Goal: Task Accomplishment & Management: Manage account settings

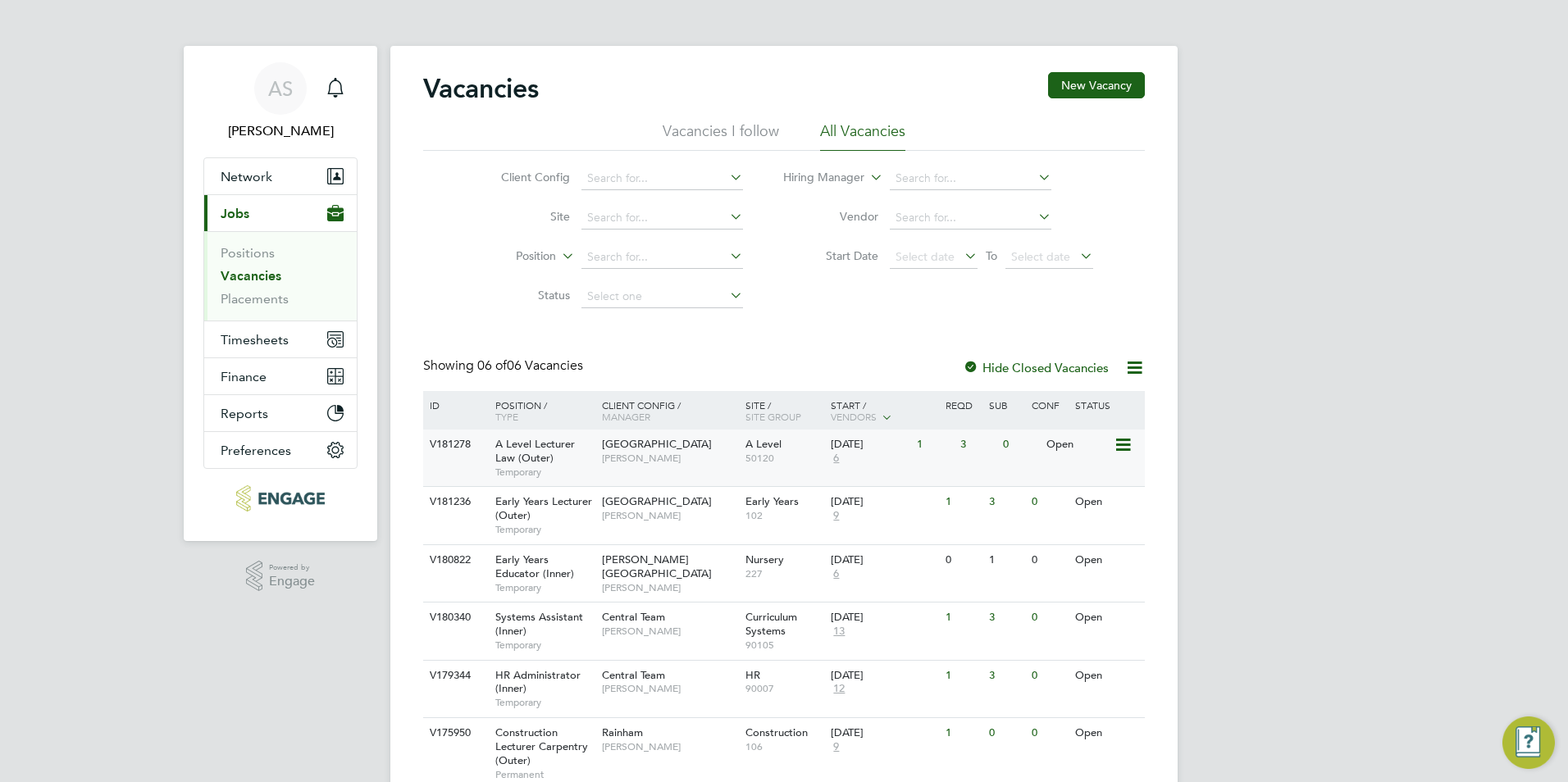
click at [754, 452] on span "50120" at bounding box center [785, 459] width 78 height 13
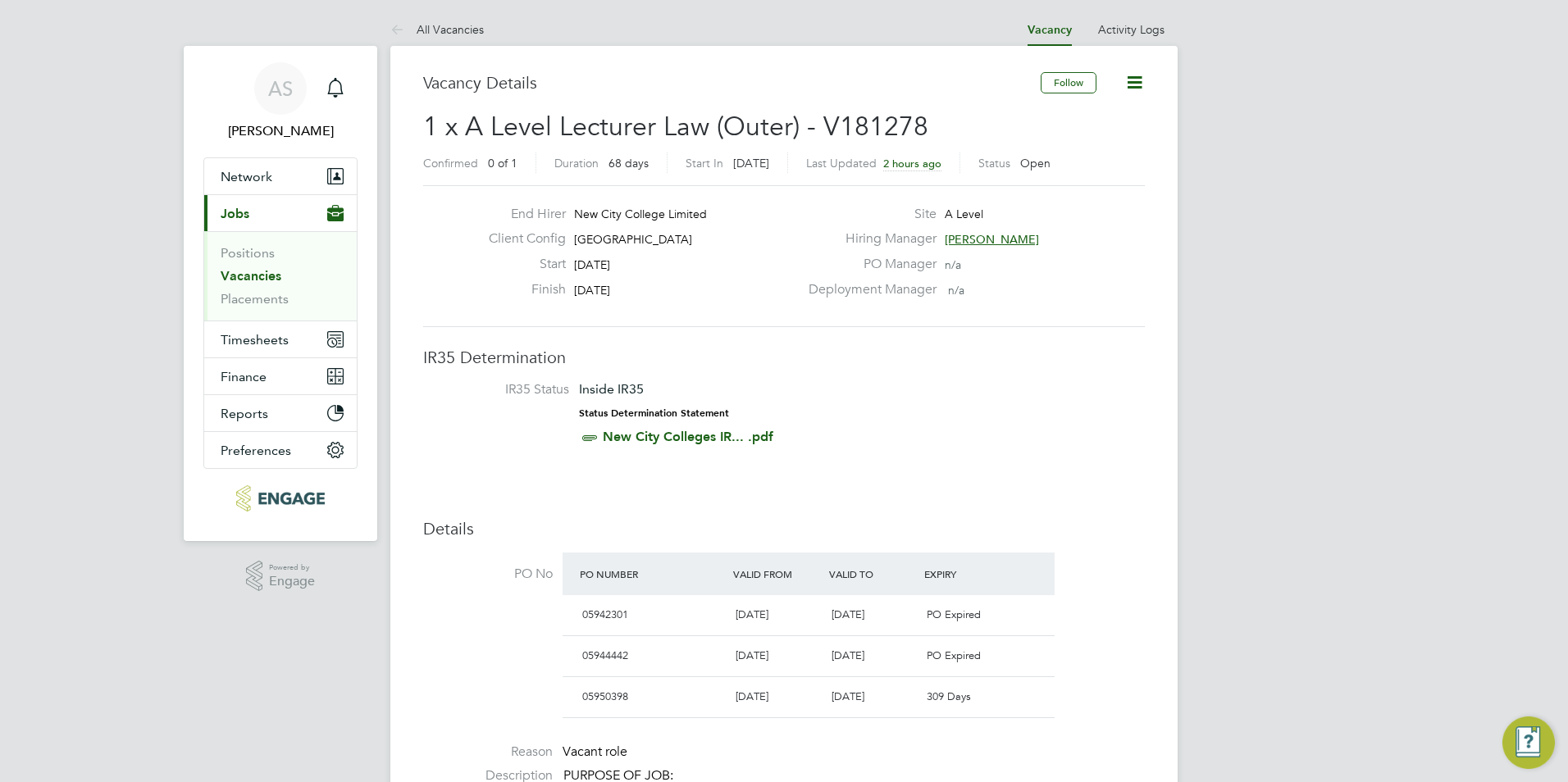
click at [986, 241] on span "[PERSON_NAME]" at bounding box center [992, 240] width 95 height 15
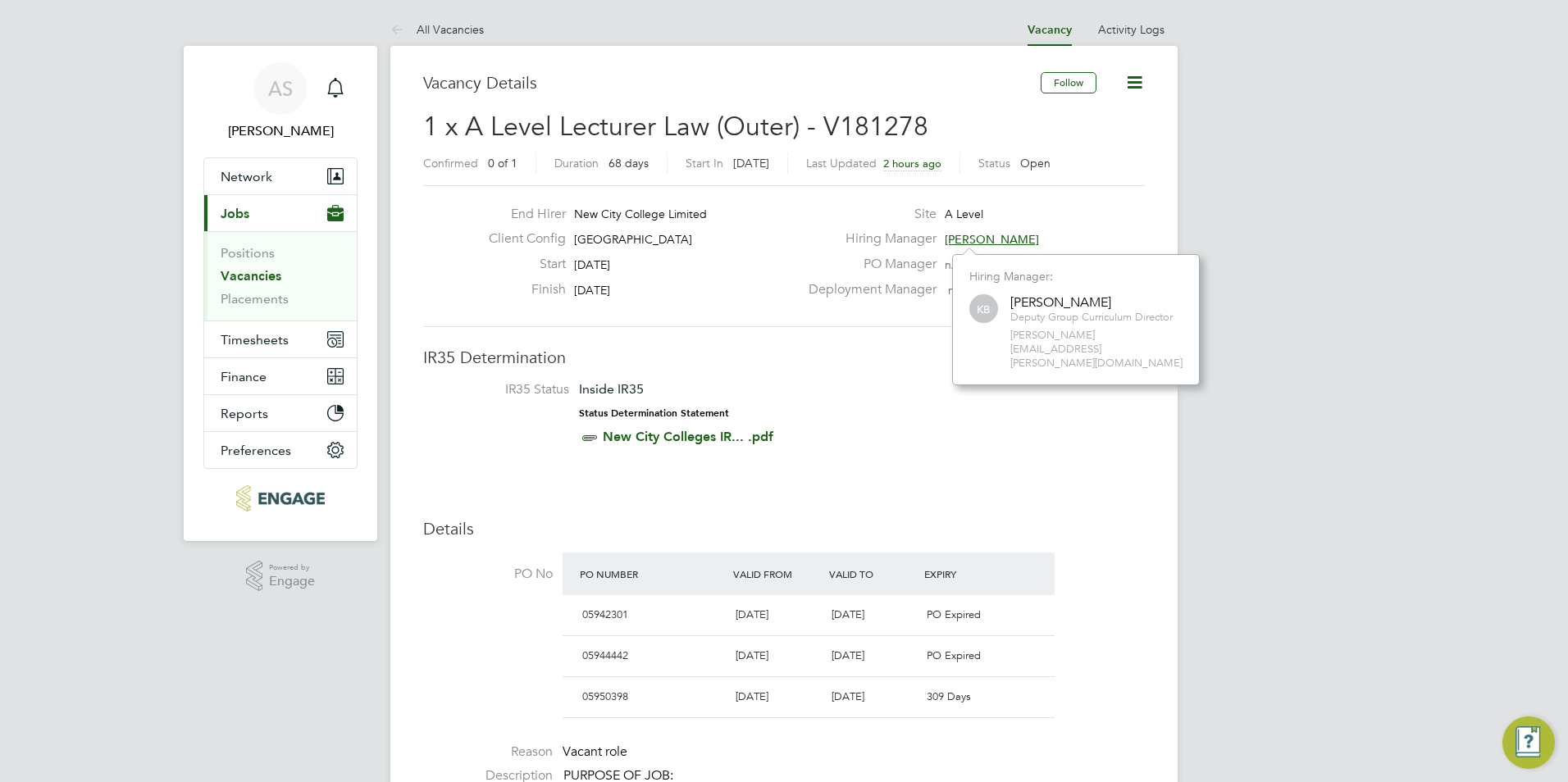
click at [700, 319] on div "End Hirer New City College Limited Client Config Havering Sixth Form Campus Sta…" at bounding box center [784, 256] width 722 height 142
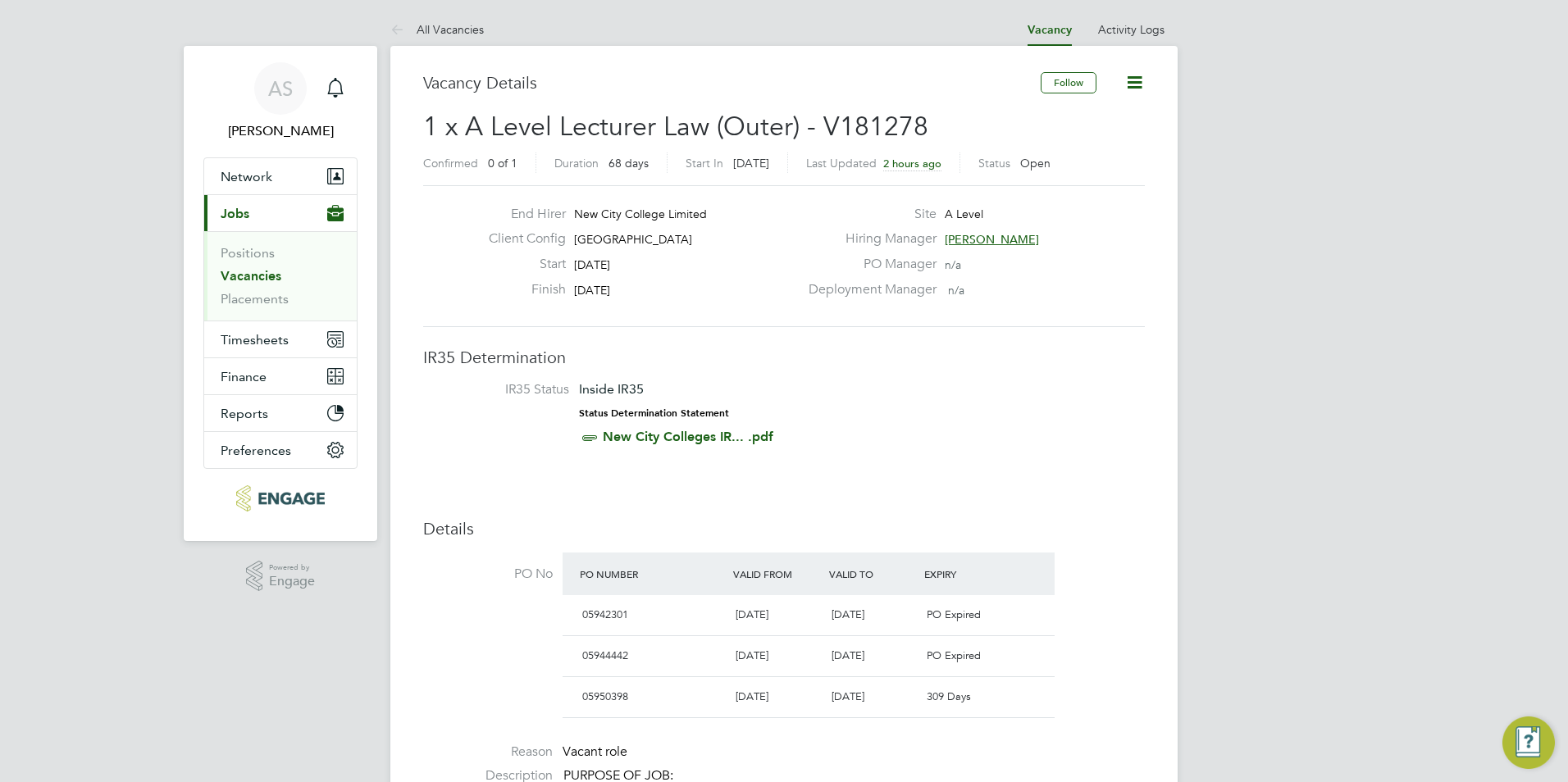
click at [1091, 147] on h2 "1 x A Level Lecturer Law (Outer) - V181278 Confirmed 0 of 1 Duration 68 days St…" at bounding box center [784, 144] width 722 height 69
click at [251, 172] on span "Network" at bounding box center [247, 176] width 52 height 16
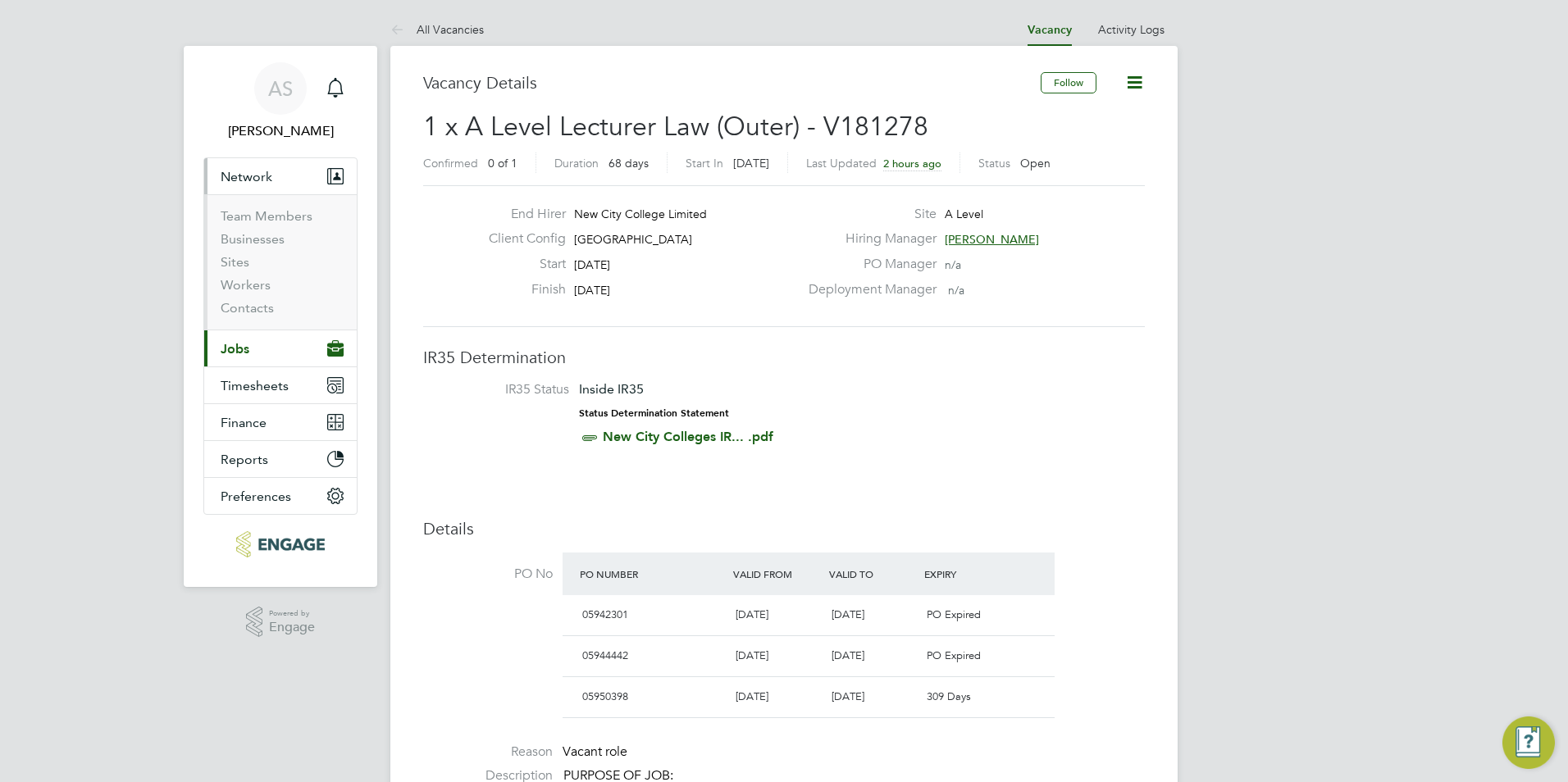
click at [255, 349] on button "Current page: Jobs" at bounding box center [281, 348] width 152 height 36
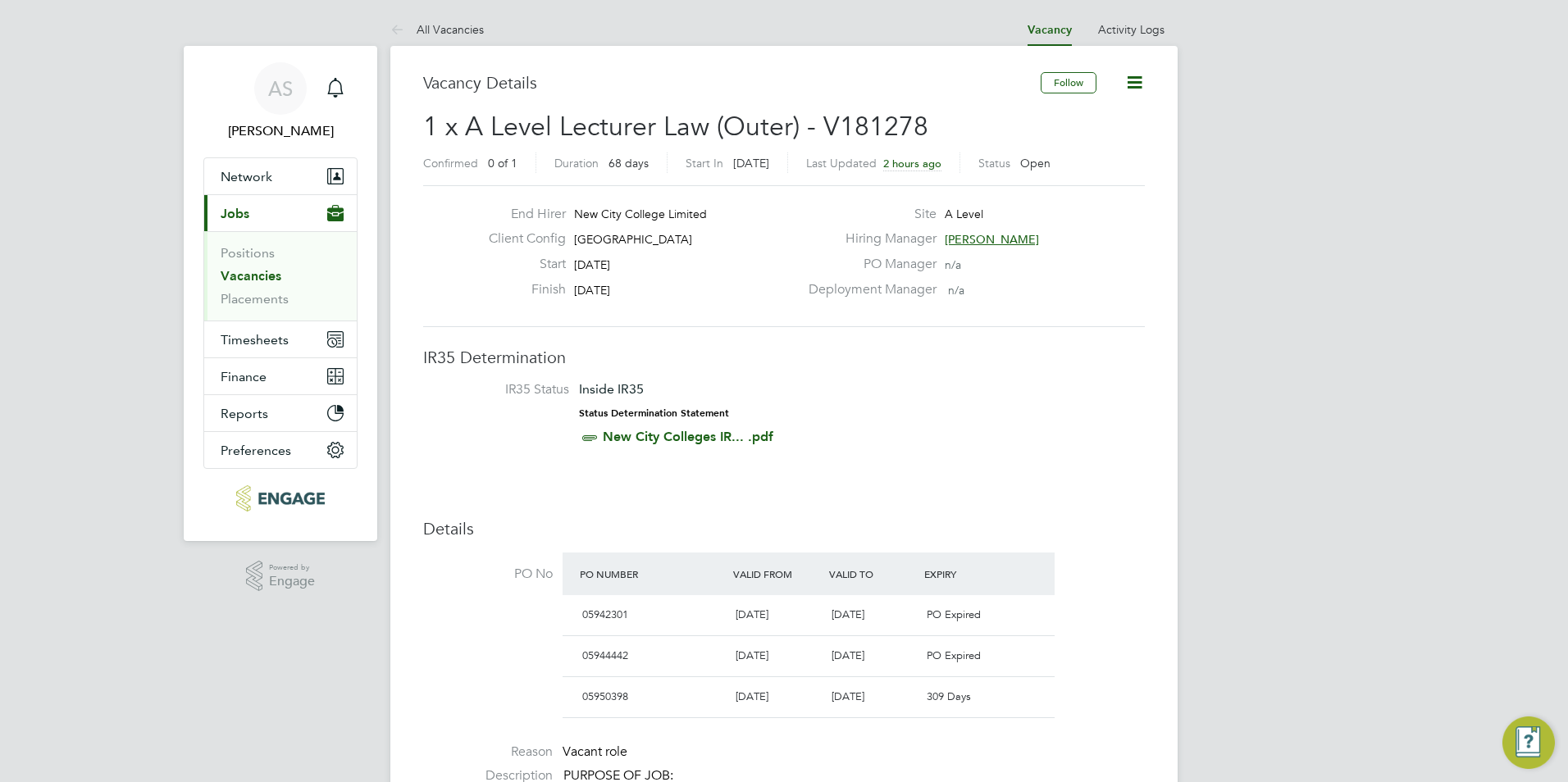
click at [253, 271] on link "Vacancies" at bounding box center [251, 276] width 60 height 16
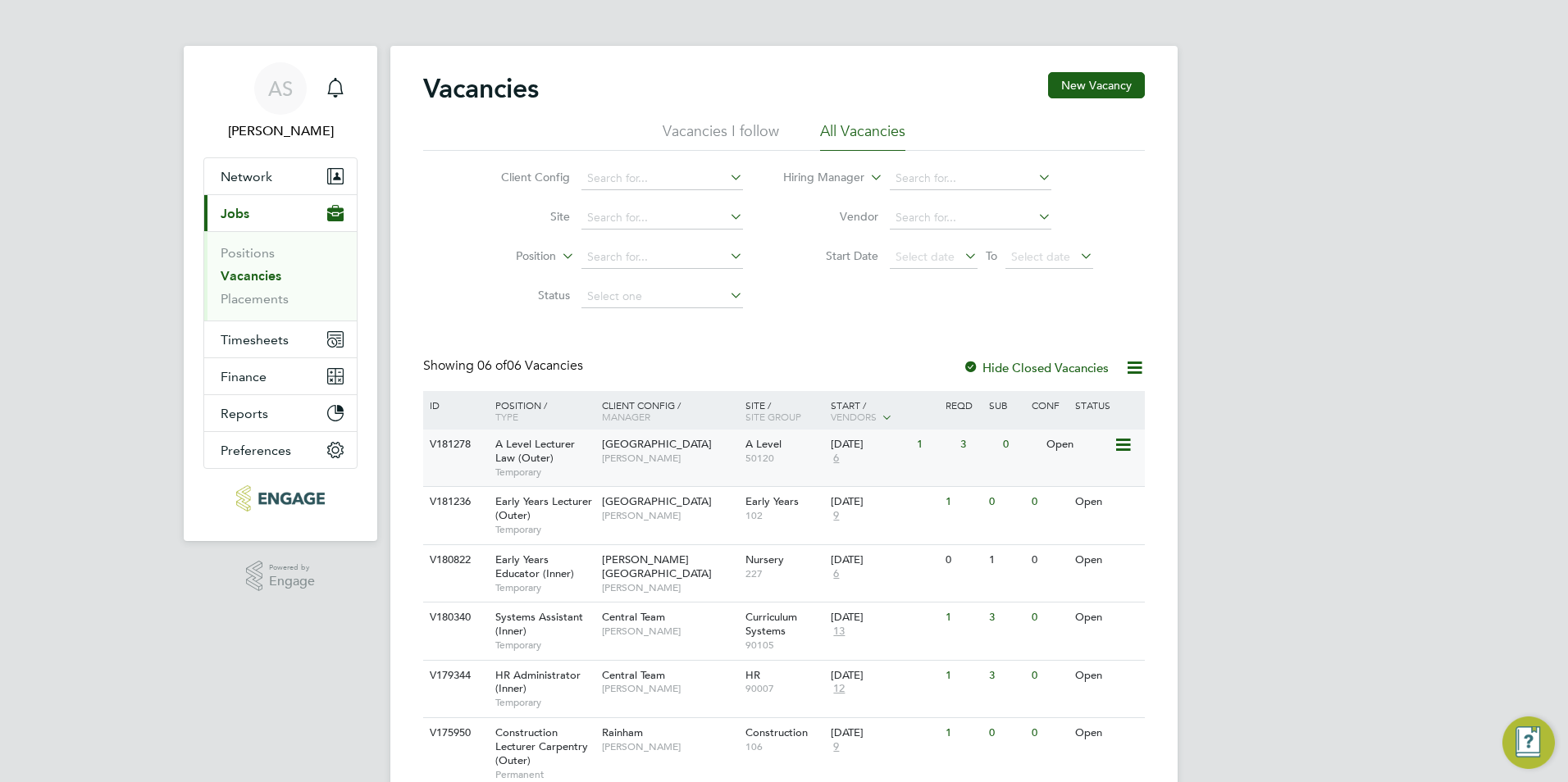
click at [630, 451] on span "[GEOGRAPHIC_DATA]" at bounding box center [657, 444] width 110 height 14
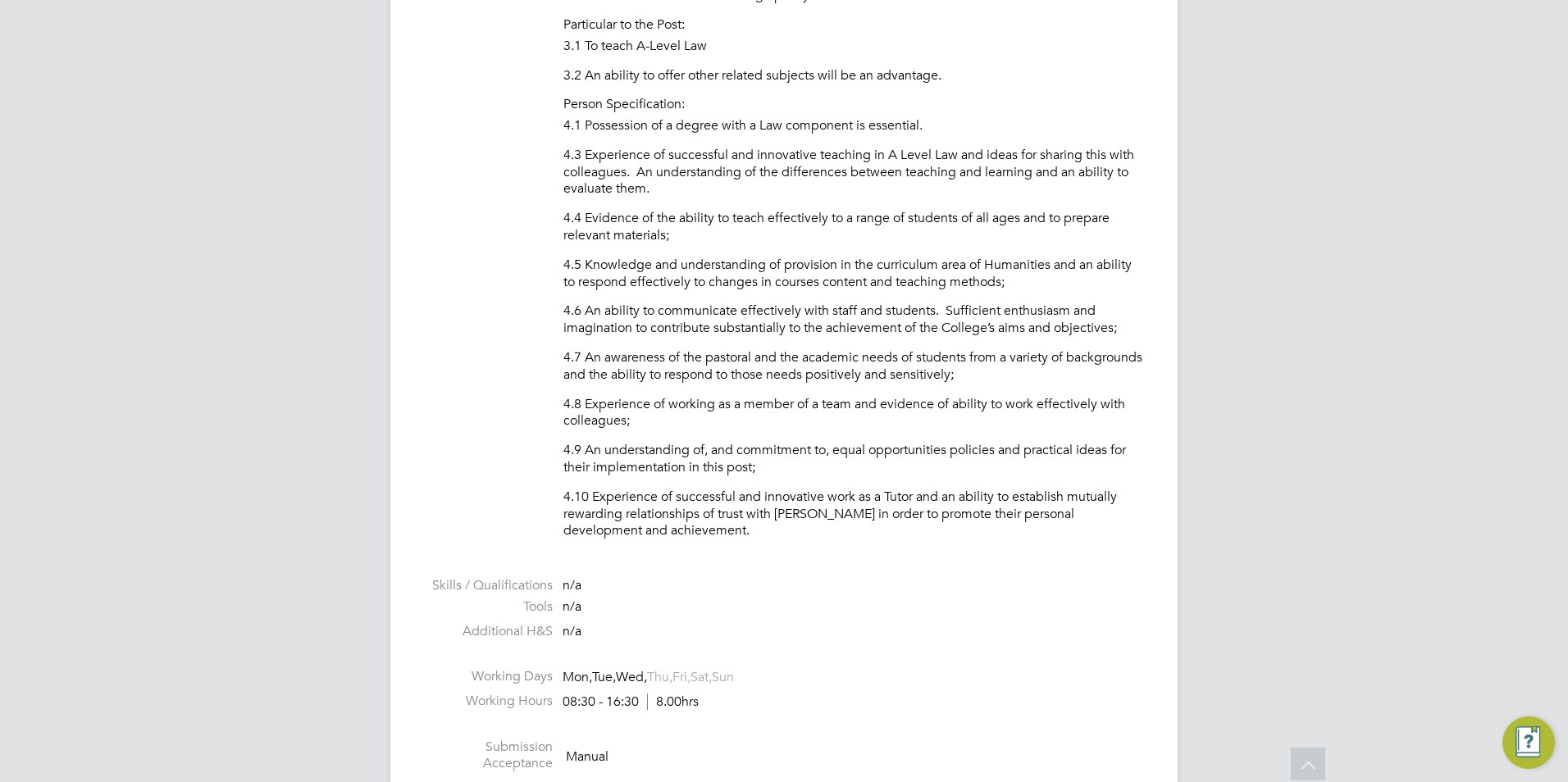
scroll to position [1476, 0]
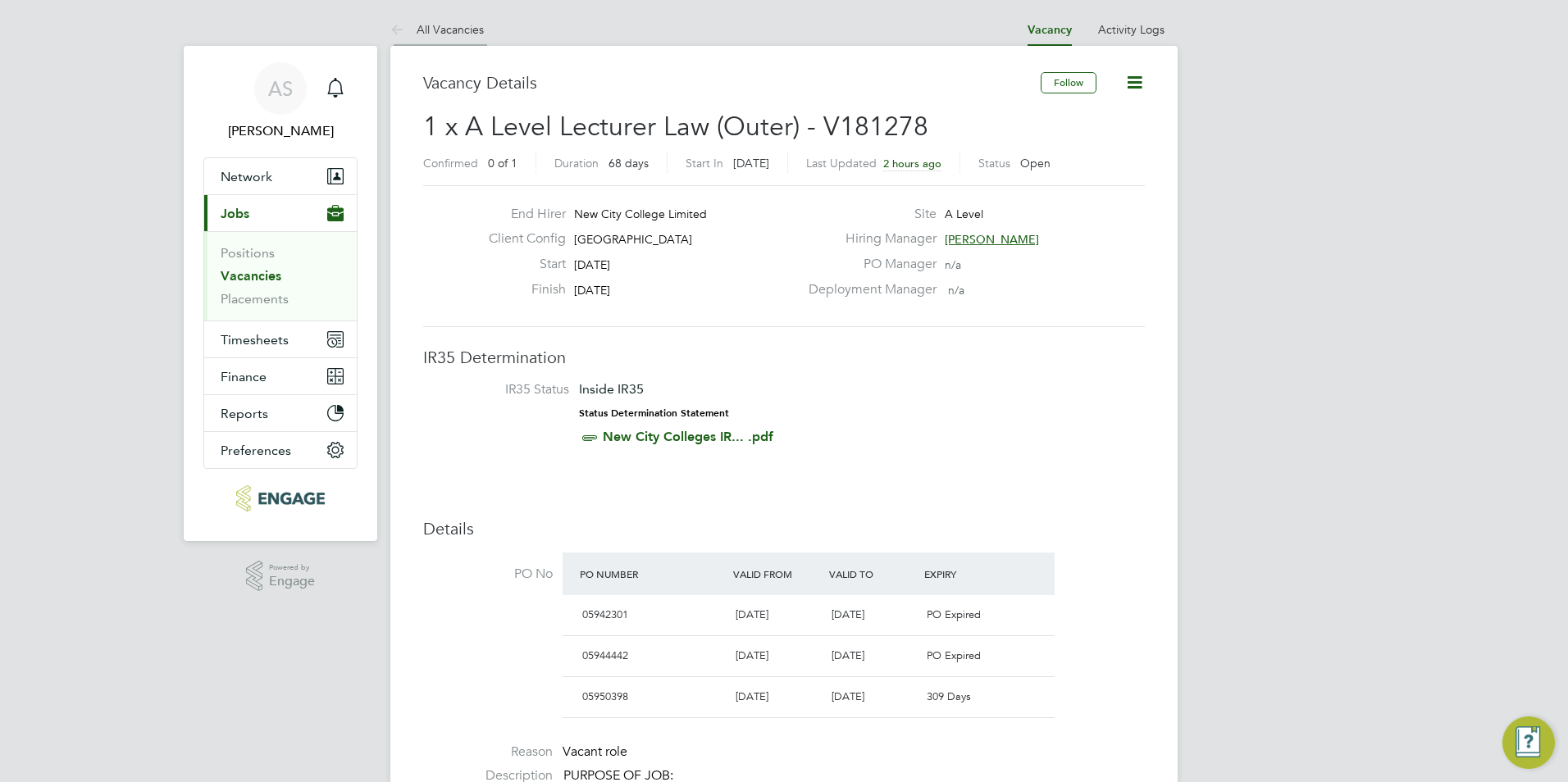
click at [438, 26] on link "All Vacancies" at bounding box center [437, 30] width 94 height 15
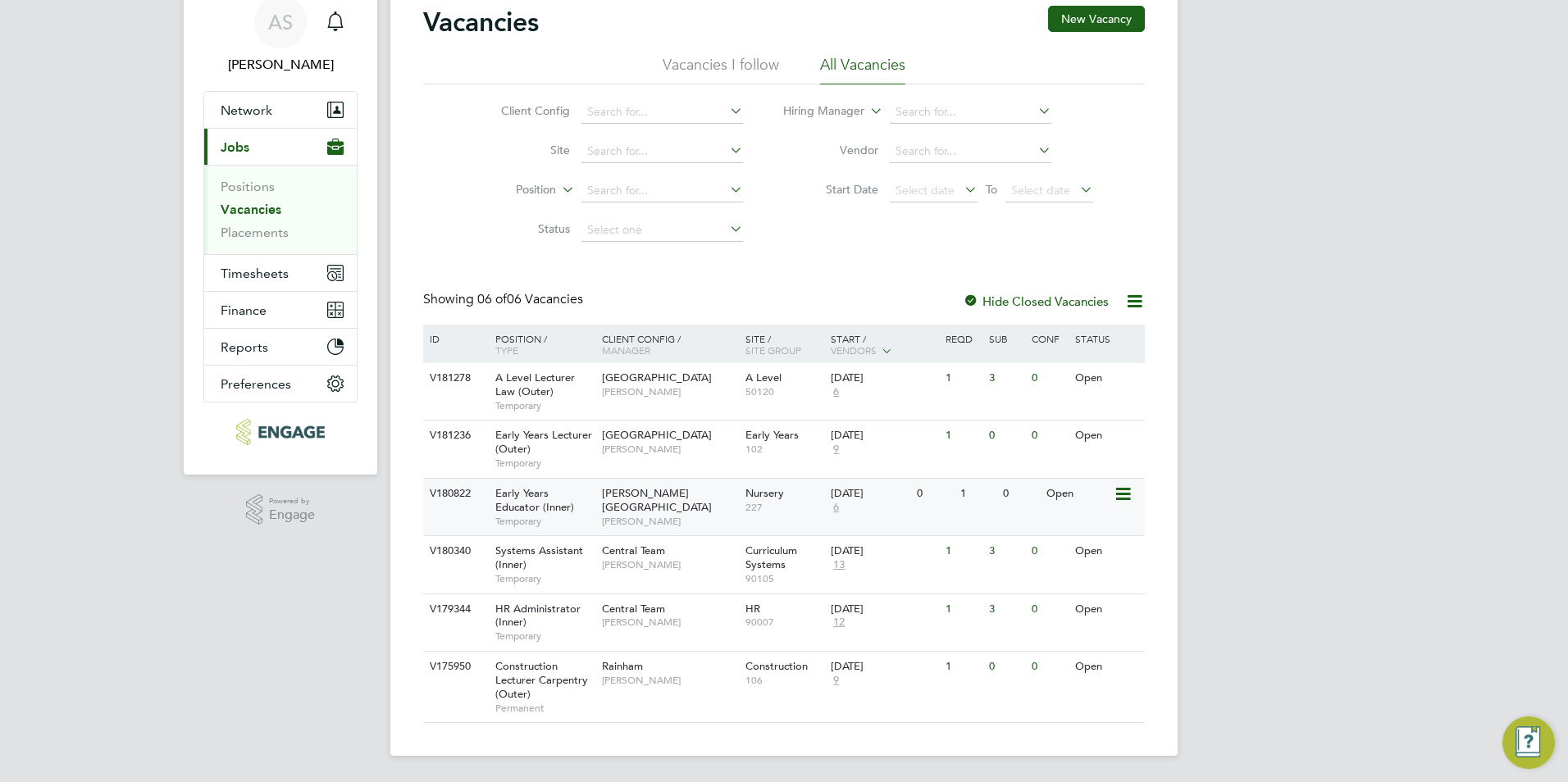
click at [671, 515] on span "[PERSON_NAME]" at bounding box center [670, 522] width 136 height 13
click at [634, 499] on span "[PERSON_NAME][GEOGRAPHIC_DATA]" at bounding box center [657, 501] width 110 height 28
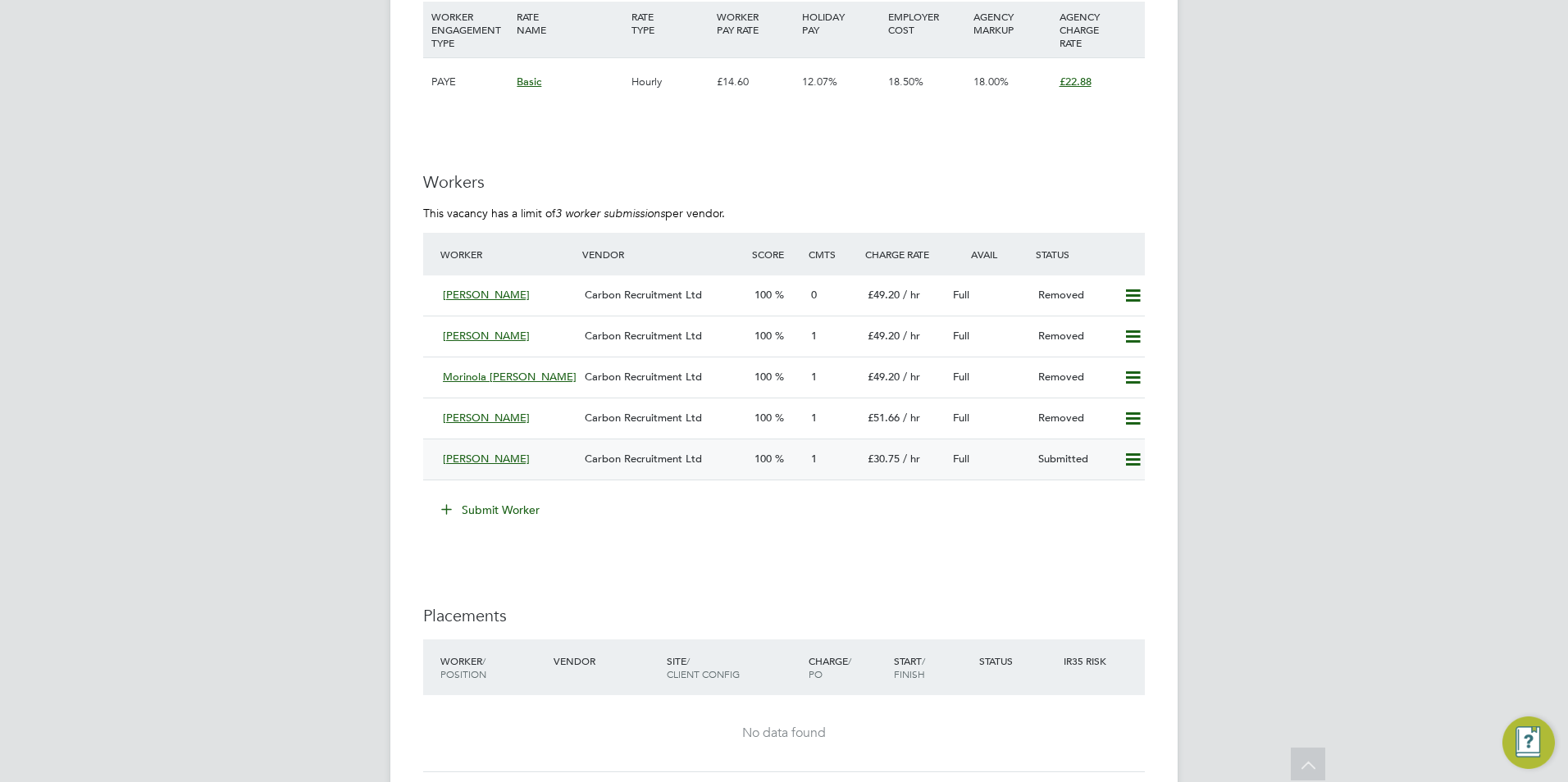
click at [681, 467] on div "Carbon Recruitment Ltd" at bounding box center [663, 459] width 170 height 27
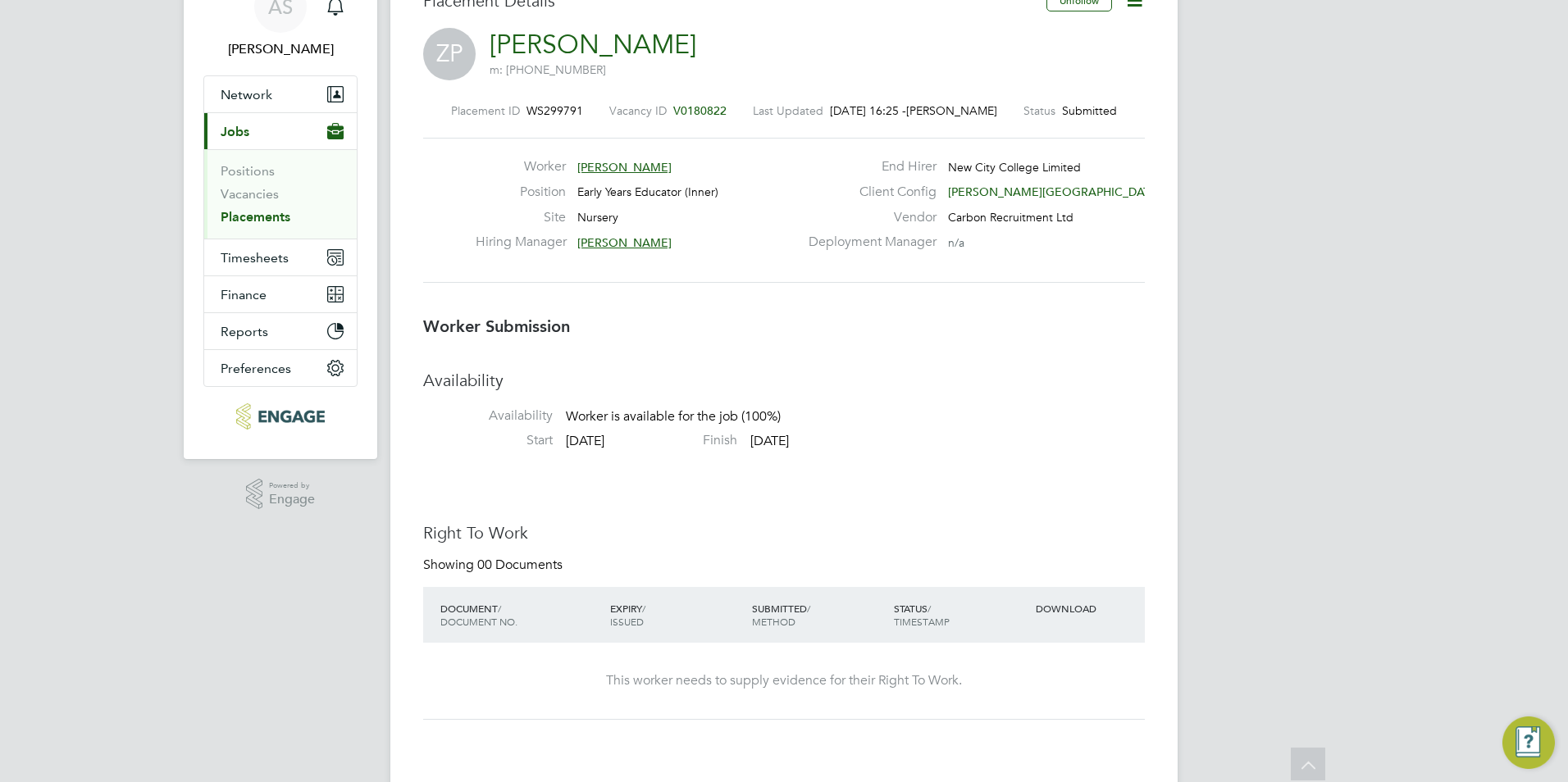
click at [1139, 10] on icon at bounding box center [1135, 0] width 20 height 20
click at [1049, 43] on li "Edit Worker Submission e" at bounding box center [1065, 39] width 151 height 23
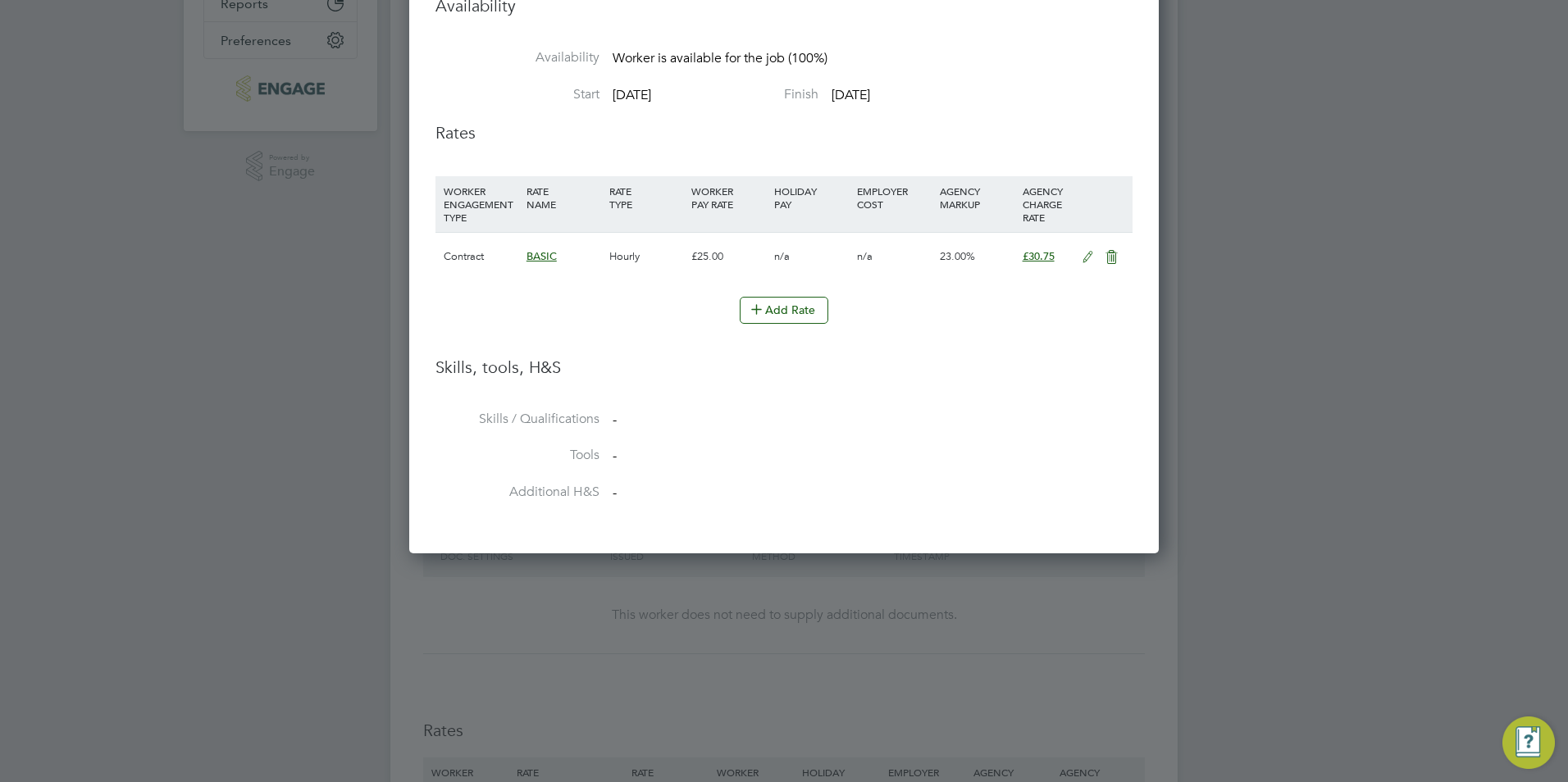
click at [791, 279] on li "WORKER ENGAGEMENT TYPE RATE NAME RATE TYPE WORKER PAY RATE HOLIDAY PAY EMPLOYER…" at bounding box center [784, 237] width 698 height 121
click at [782, 297] on button "Add Rate" at bounding box center [784, 310] width 88 height 26
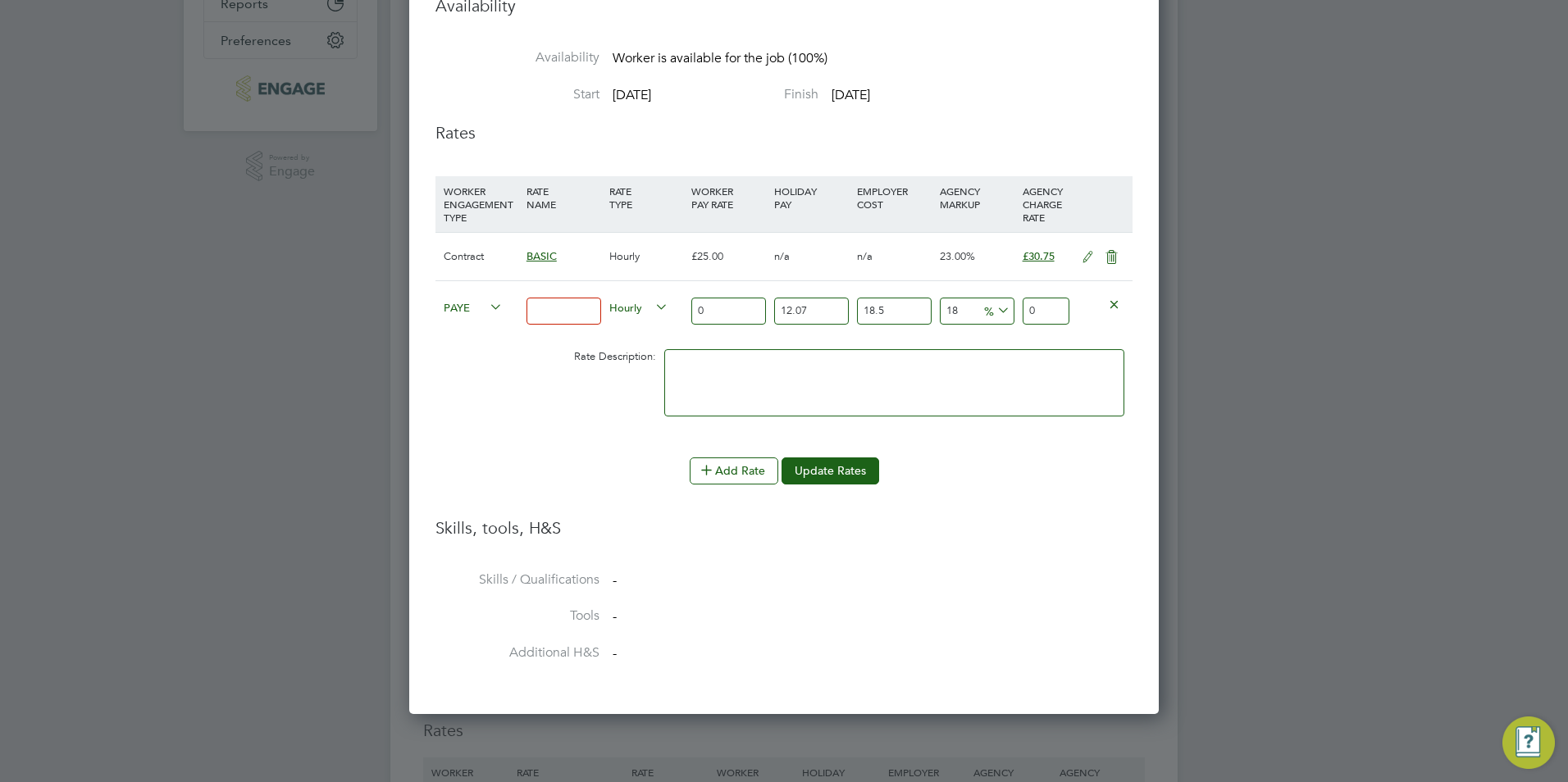
click at [717, 298] on input "0" at bounding box center [728, 311] width 74 height 27
click at [537, 249] on span "BASIC" at bounding box center [542, 255] width 31 height 14
click at [803, 238] on div "n/a" at bounding box center [811, 256] width 83 height 47
click at [1084, 251] on icon at bounding box center [1088, 257] width 20 height 13
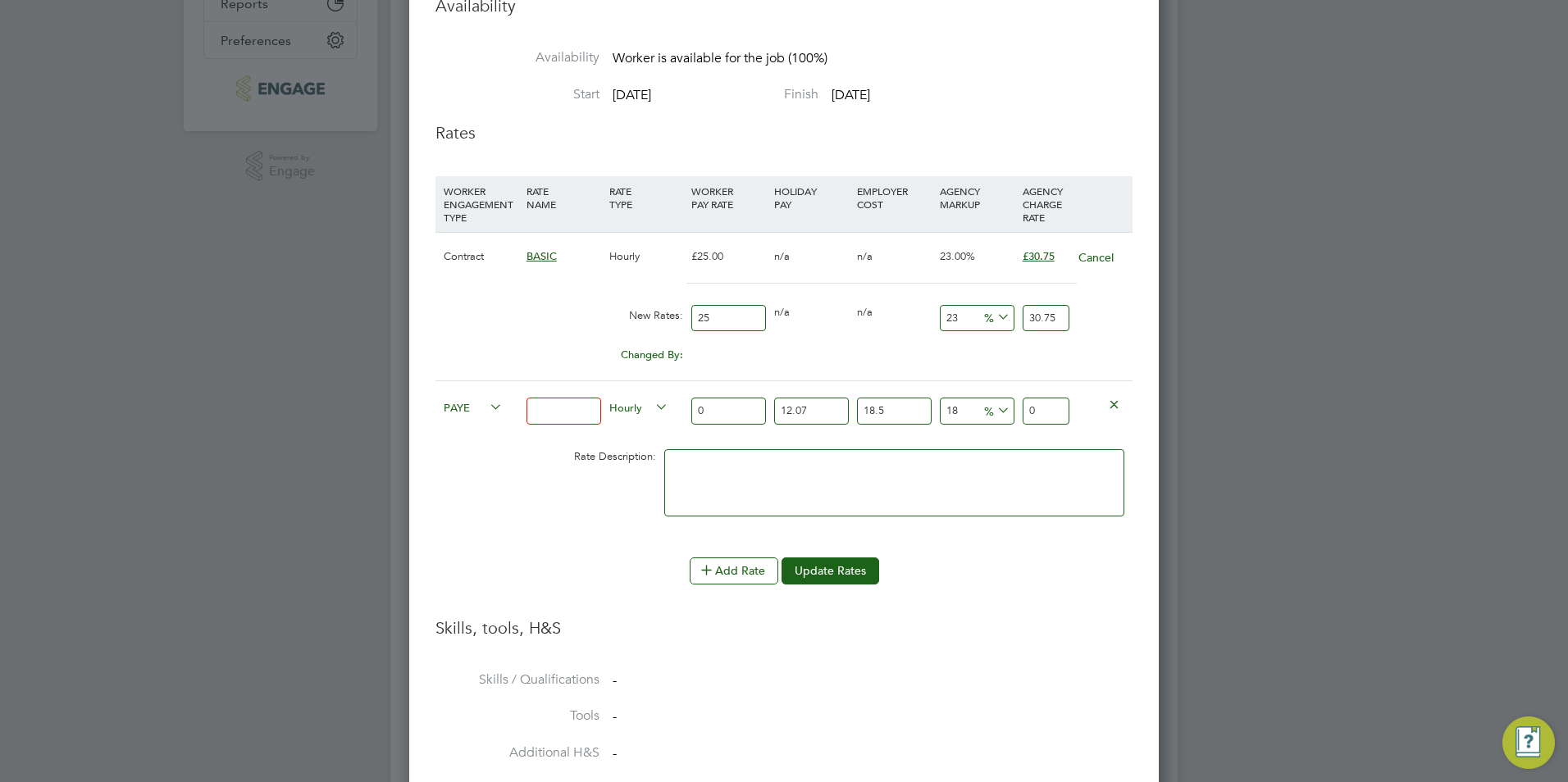
click at [1112, 398] on icon at bounding box center [1114, 403] width 12 height 12
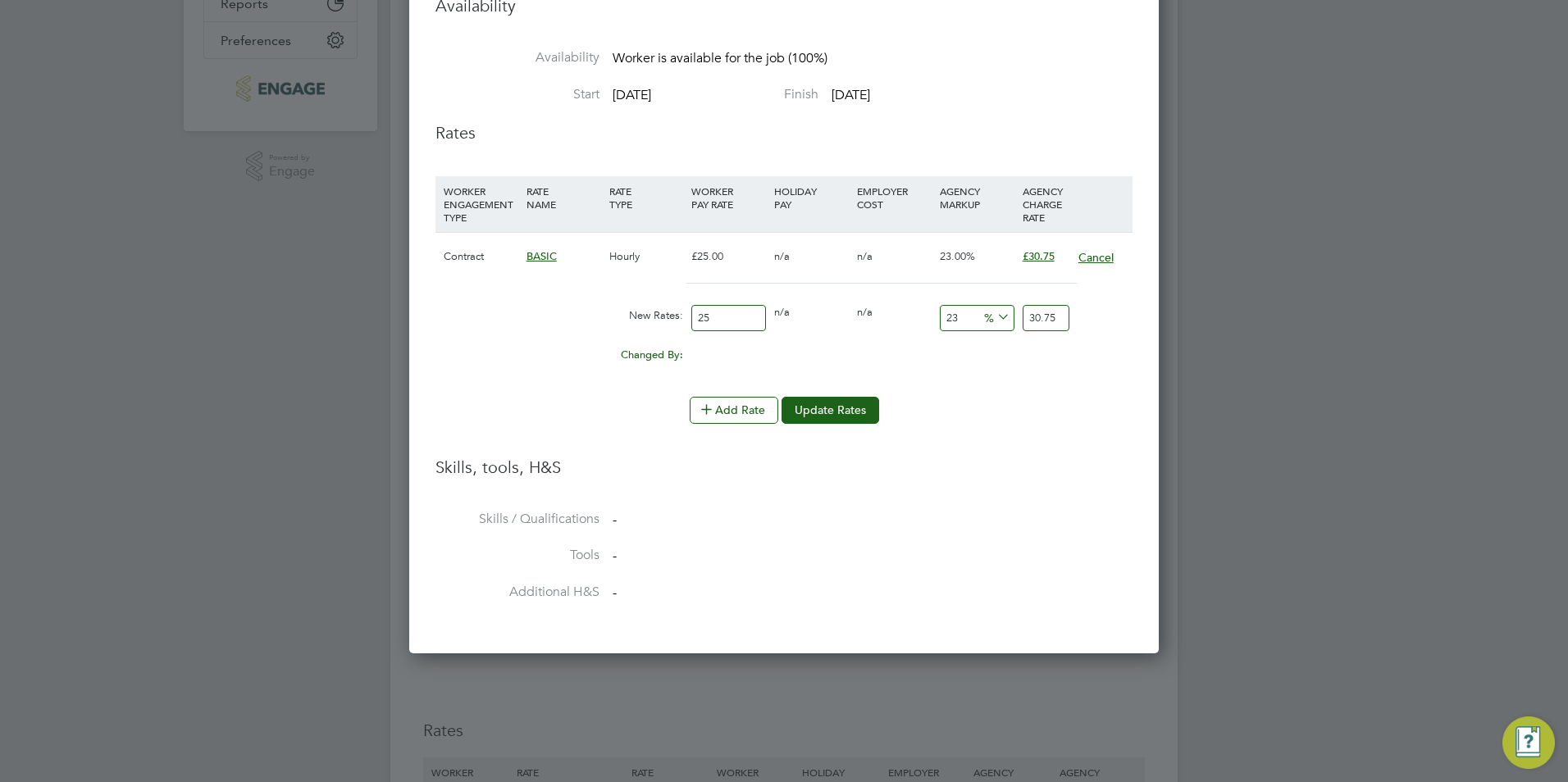
click at [1098, 249] on button "Cancel" at bounding box center [1096, 257] width 37 height 17
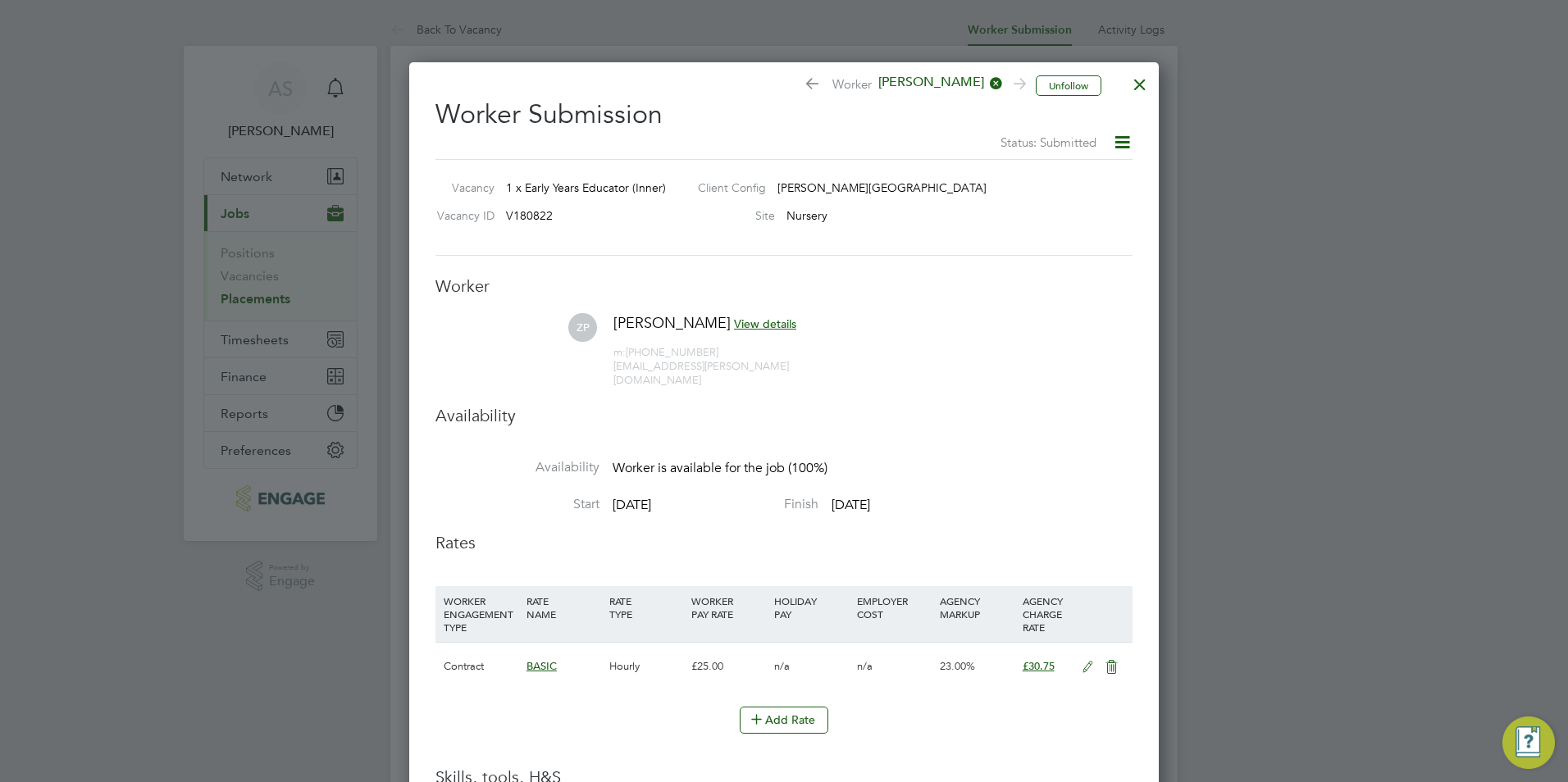
click at [1125, 145] on icon at bounding box center [1122, 142] width 20 height 20
click at [967, 248] on div "Vacancy 1 x Early Years Educator (Inner) Client Config [PERSON_NAME][GEOGRAPHIC…" at bounding box center [784, 207] width 698 height 97
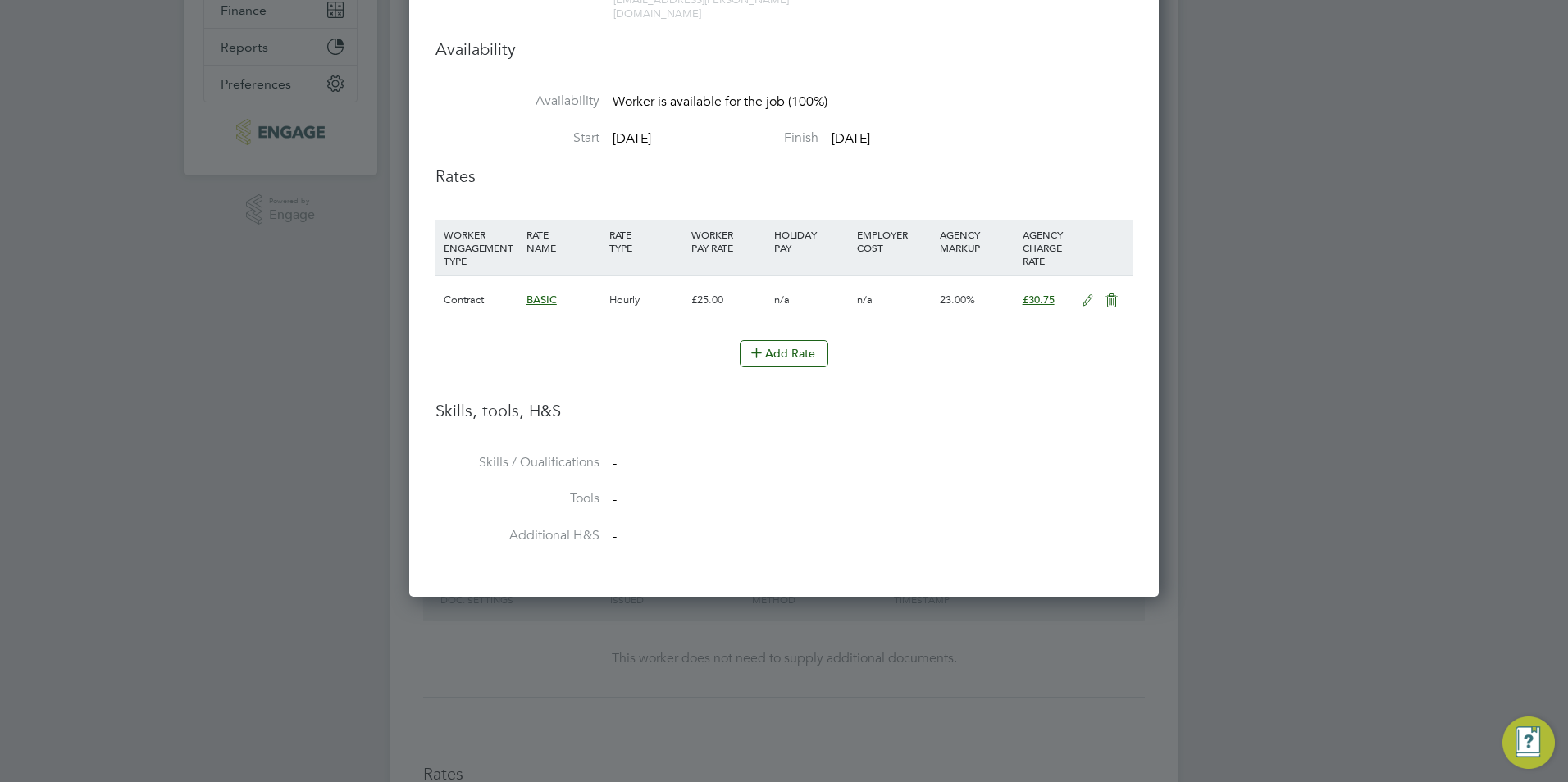
scroll to position [492, 0]
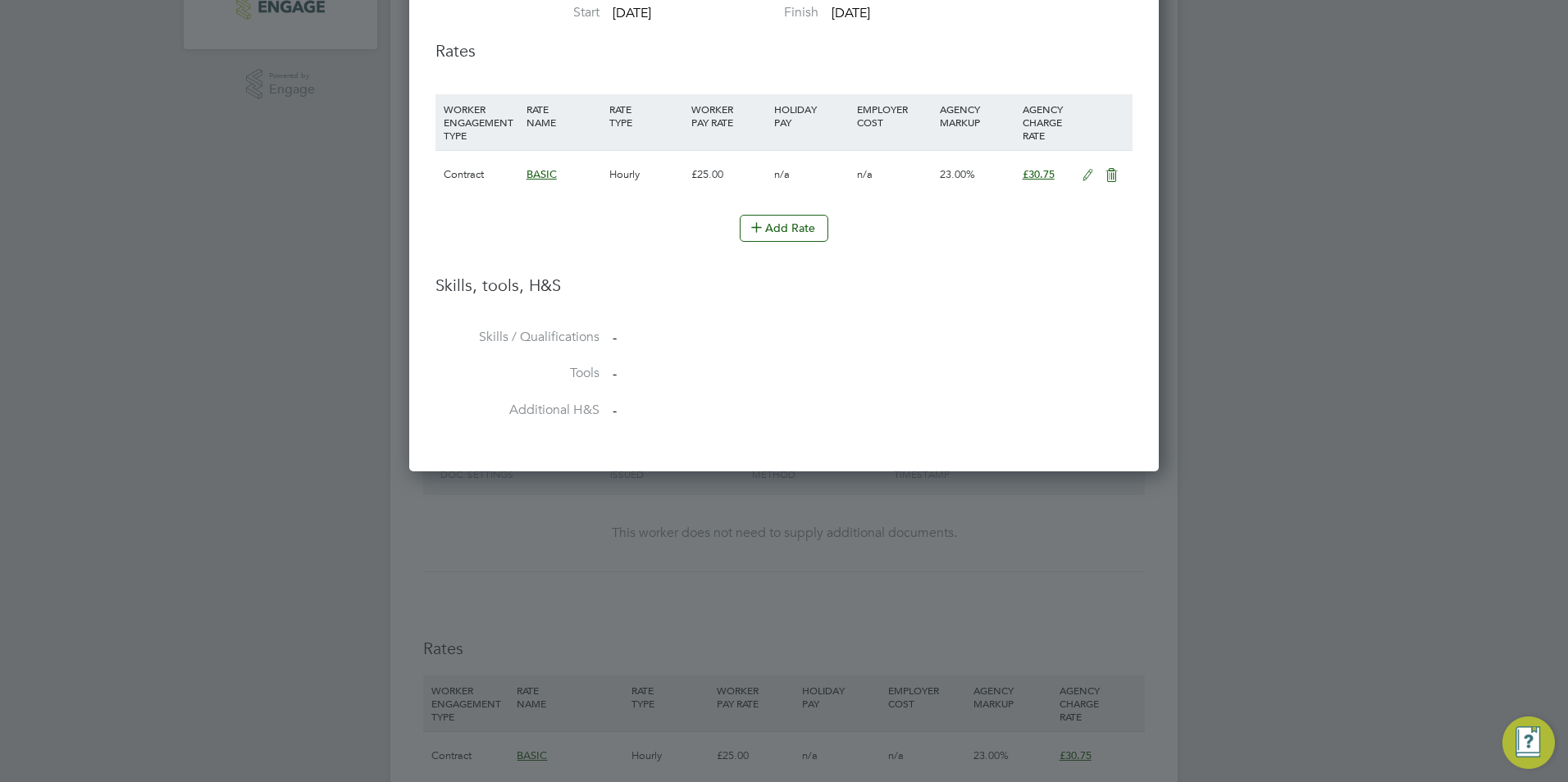
click at [573, 158] on div "BASIC" at bounding box center [563, 174] width 83 height 47
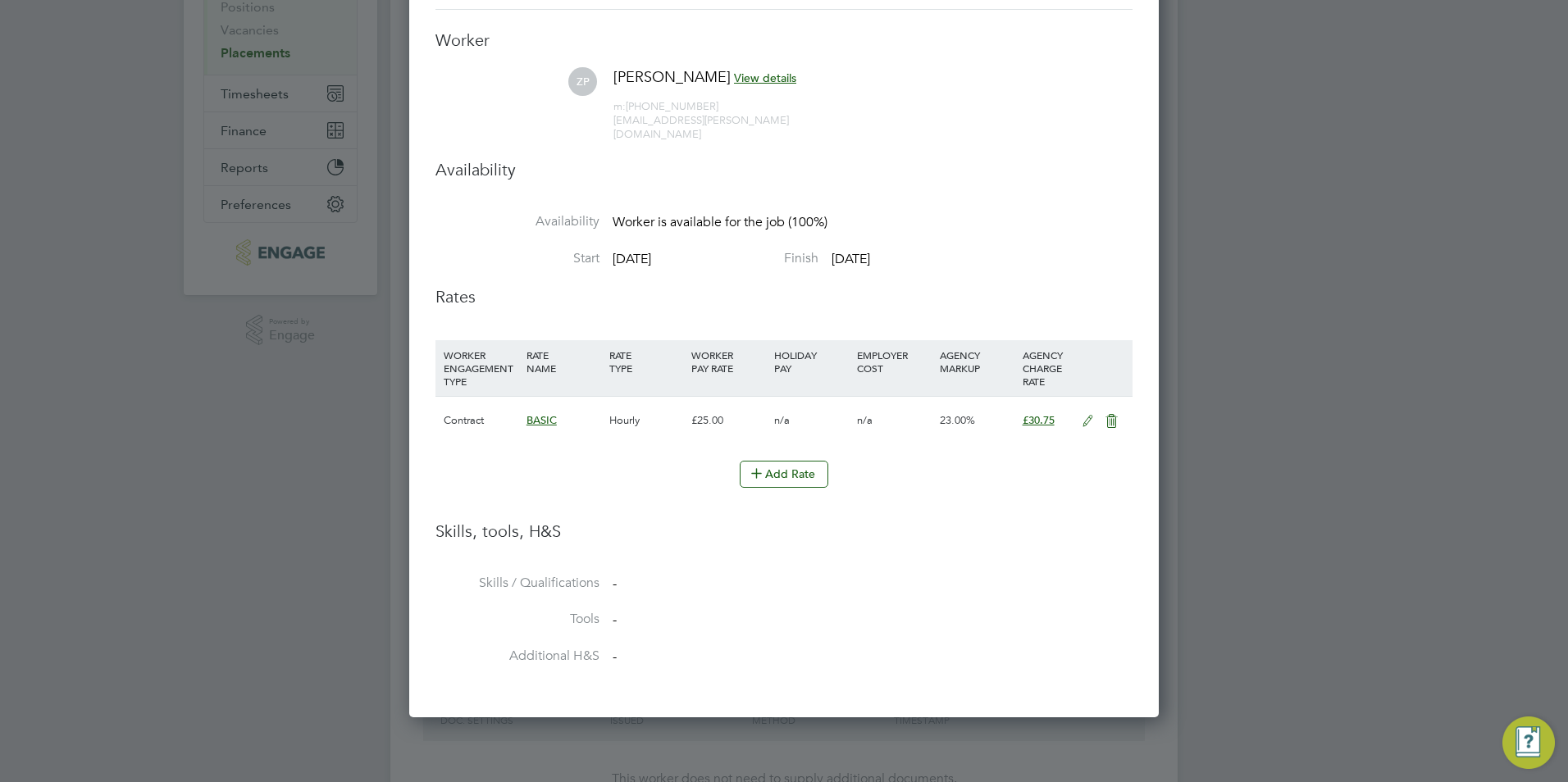
click at [1089, 415] on icon at bounding box center [1088, 422] width 20 height 13
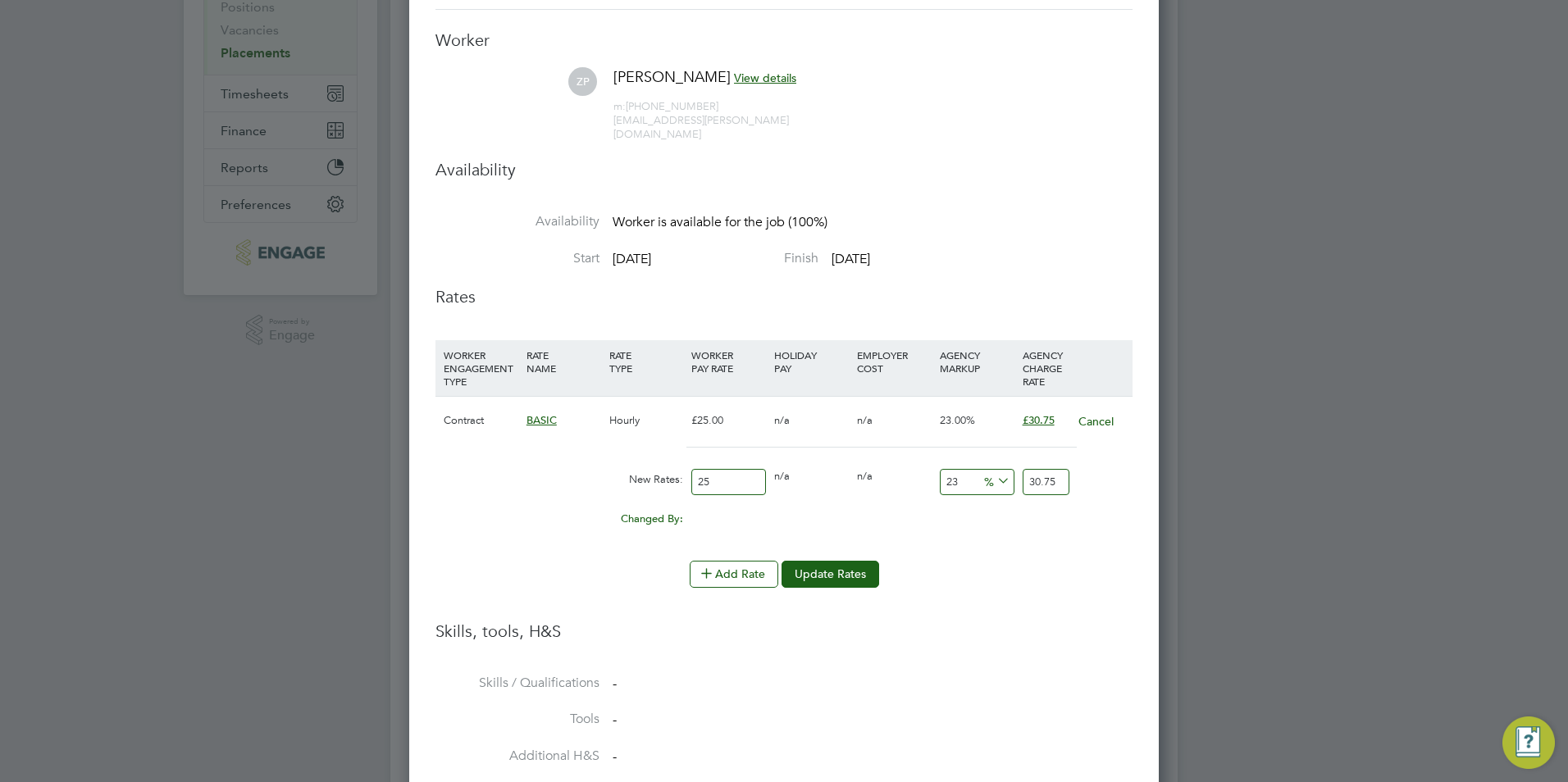
scroll to position [987, 751]
click at [712, 470] on input "25" at bounding box center [728, 482] width 74 height 27
type input "1"
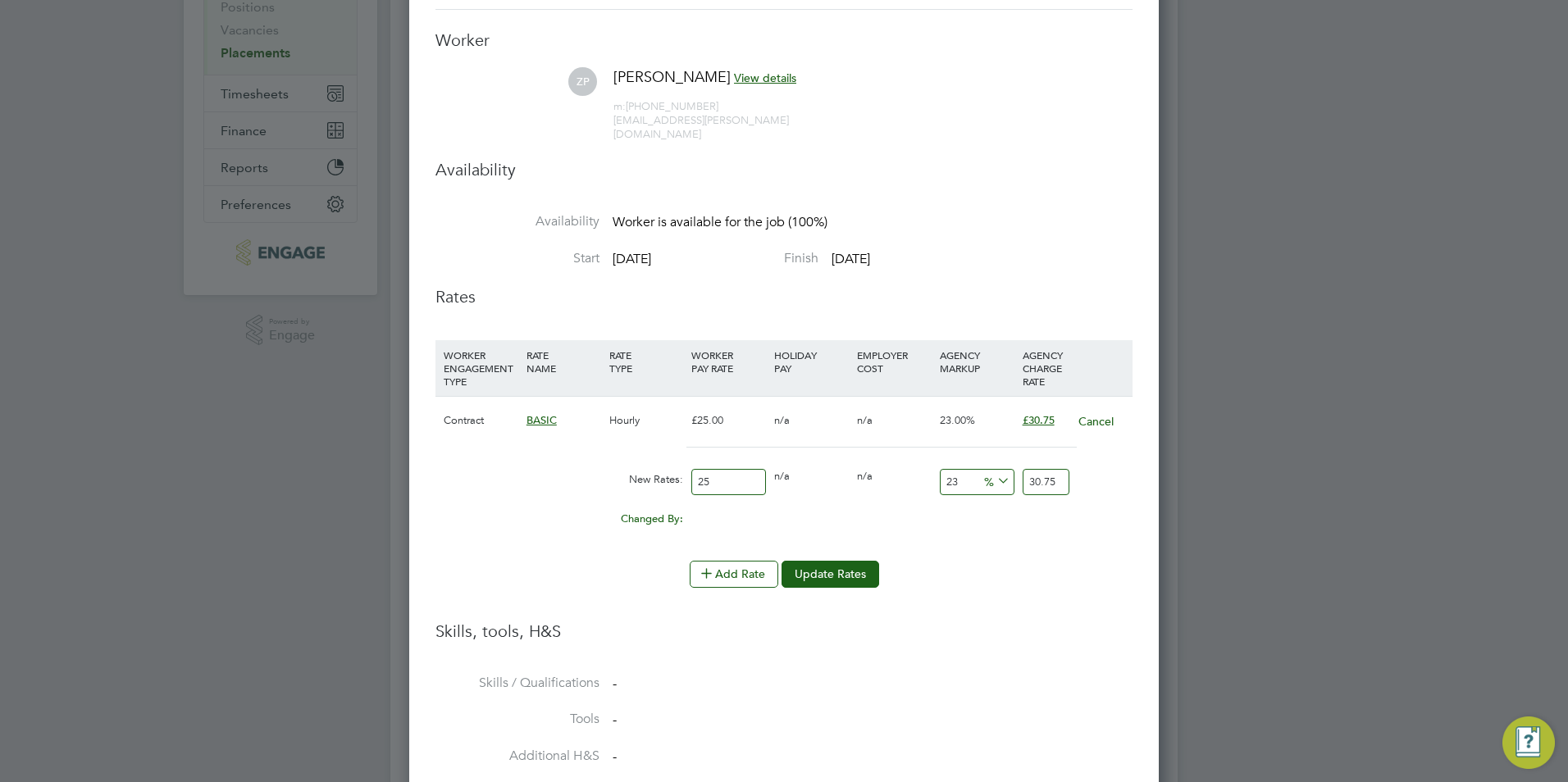
type input "1.23"
type input "14"
type input "17.22"
type input "1"
type input "1.23"
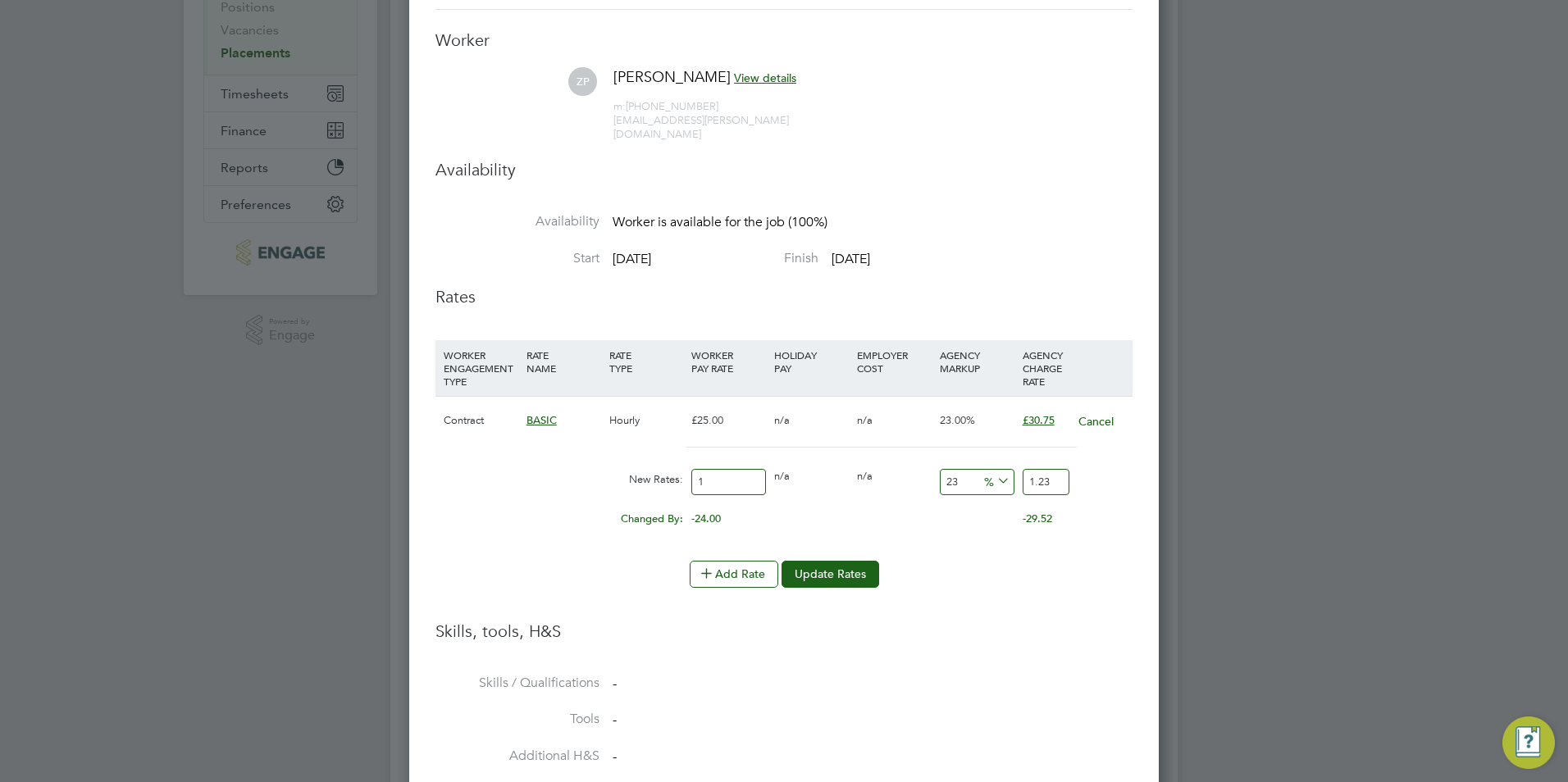
type input "16"
type input "19.68"
type input "16"
click at [838, 561] on button "Update Rates" at bounding box center [830, 574] width 98 height 26
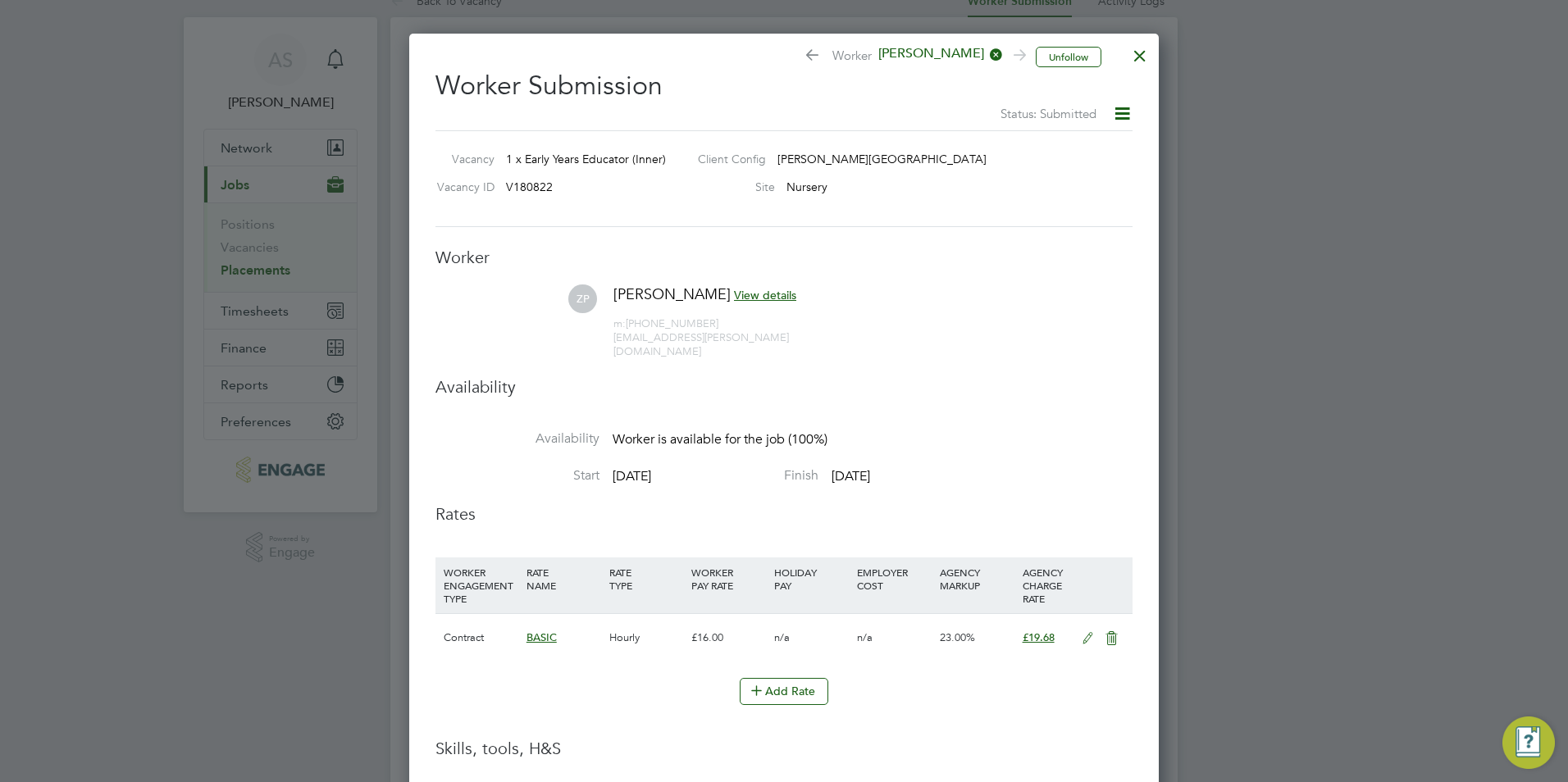
scroll to position [0, 0]
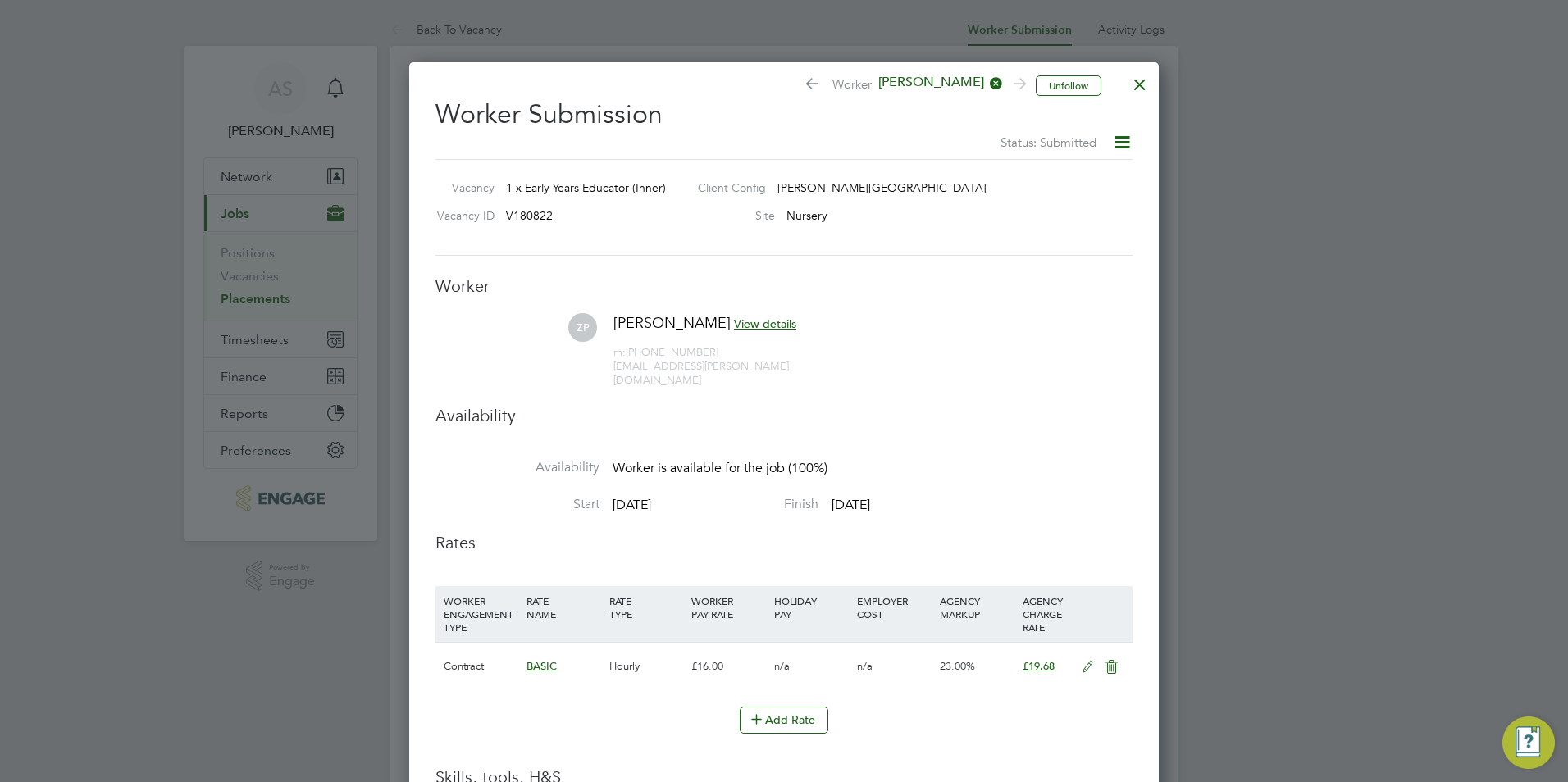
click at [1136, 85] on div at bounding box center [1141, 81] width 30 height 30
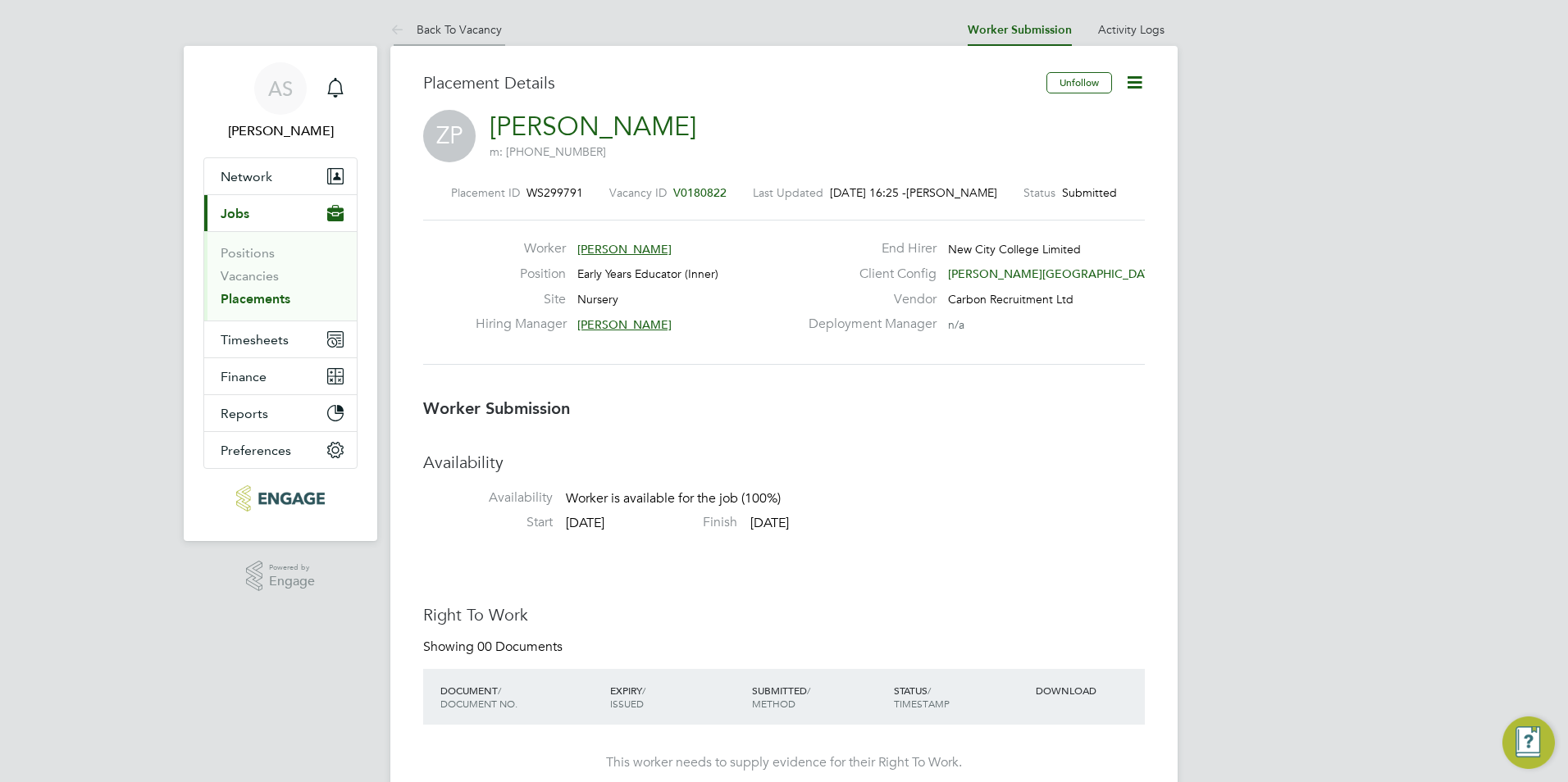
click at [466, 33] on link "Back To Vacancy" at bounding box center [446, 30] width 111 height 15
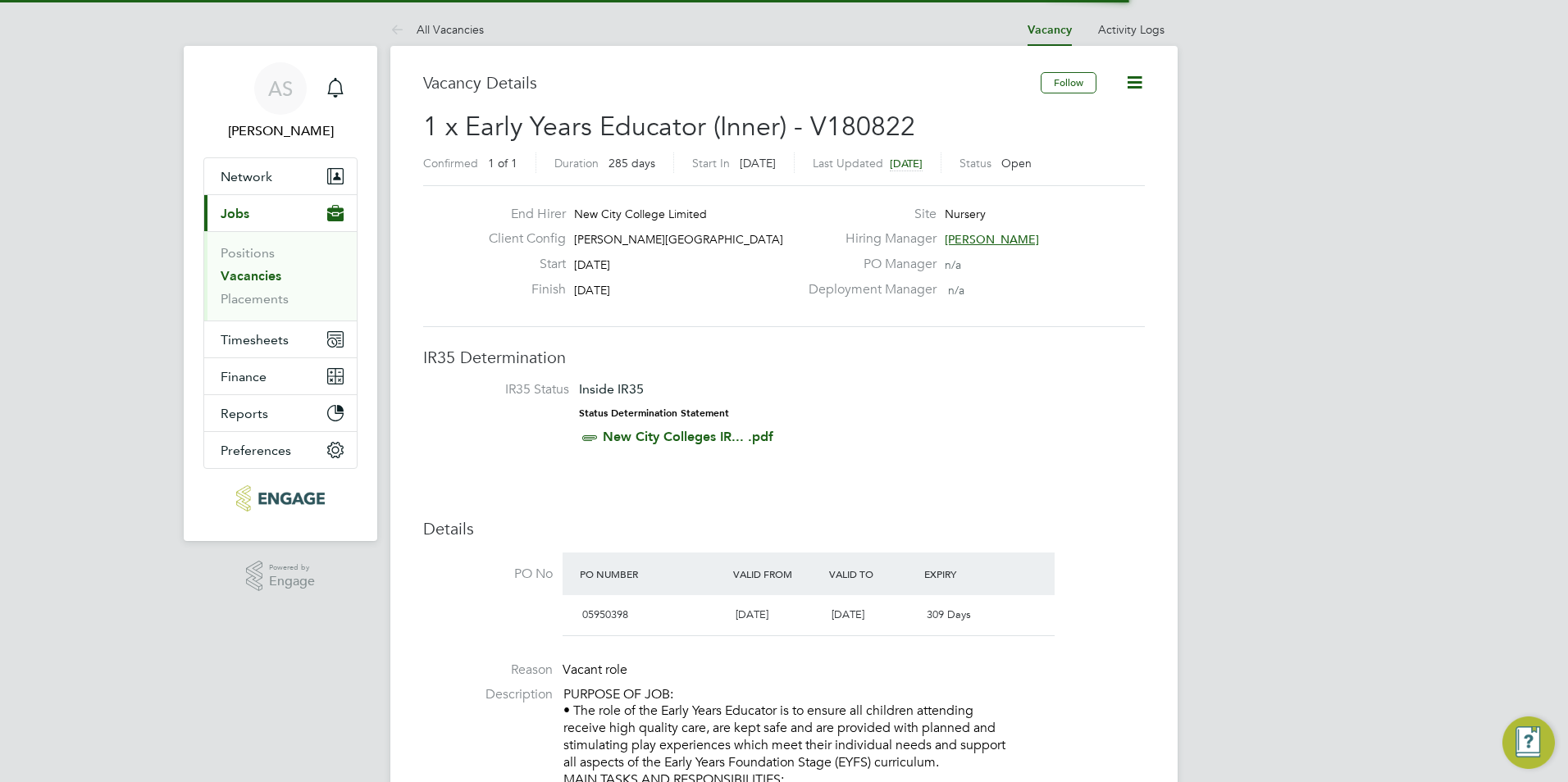
scroll to position [8, 8]
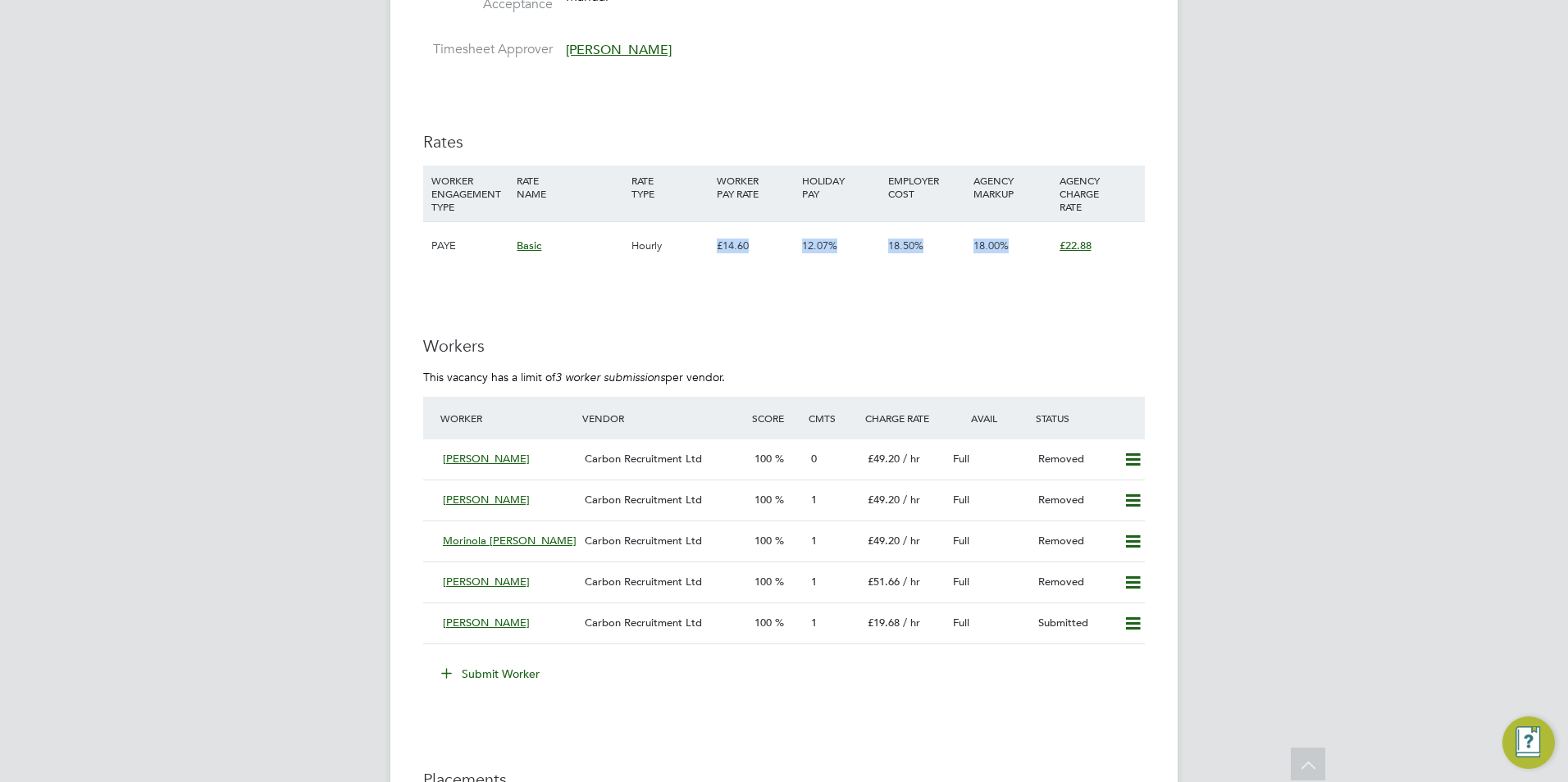
drag, startPoint x: 686, startPoint y: 247, endPoint x: 1126, endPoint y: 249, distance: 440.0
click at [1126, 249] on div "PAYE Basic Hourly £14.60 12.07% 18.50% 18.00% £22.88" at bounding box center [784, 245] width 722 height 48
drag, startPoint x: 1126, startPoint y: 249, endPoint x: 1130, endPoint y: 270, distance: 21.4
click at [700, 624] on span "Carbon Recruitment Ltd" at bounding box center [644, 622] width 117 height 14
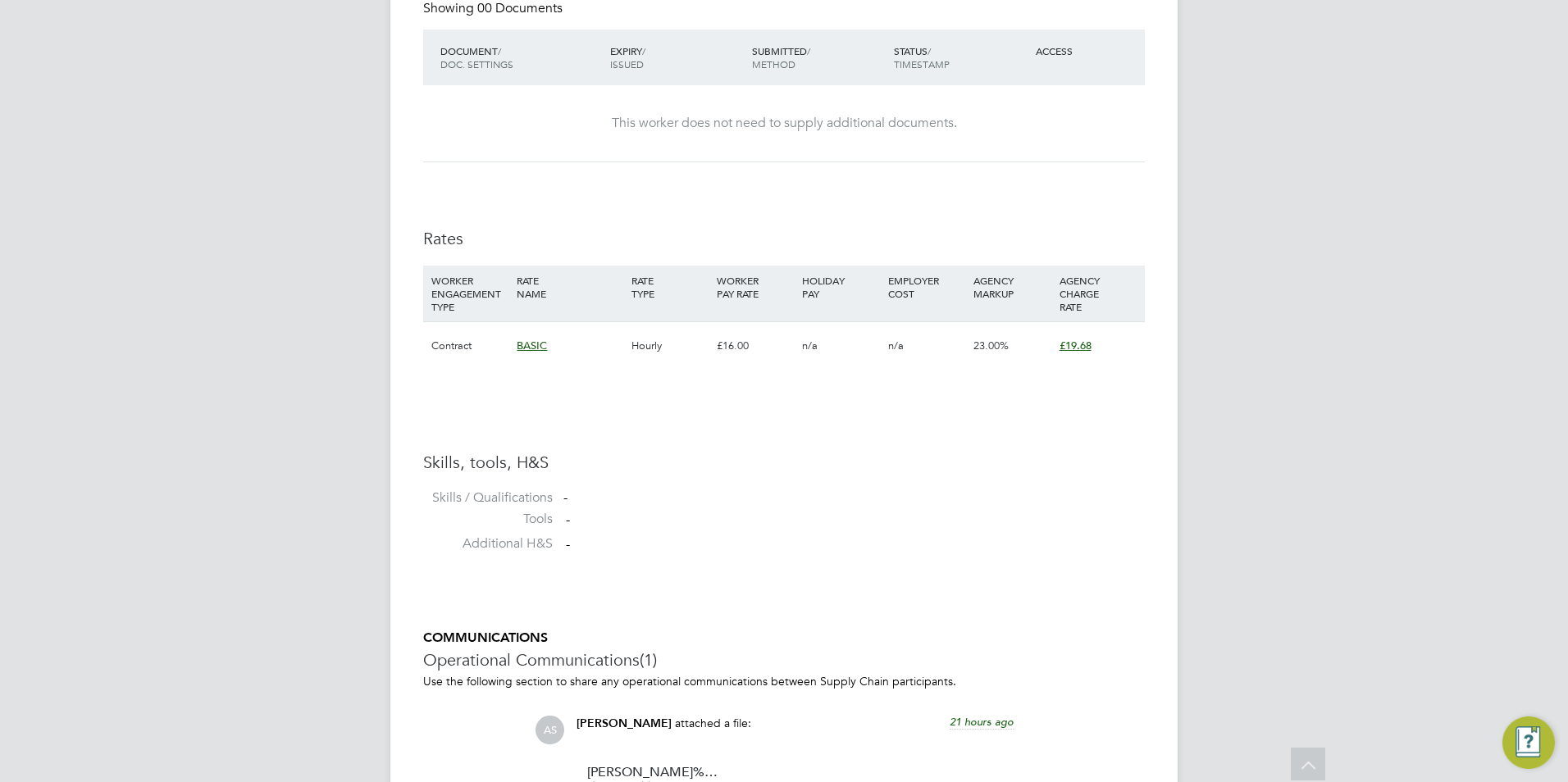
click at [751, 356] on div "£16.00" at bounding box center [755, 345] width 85 height 47
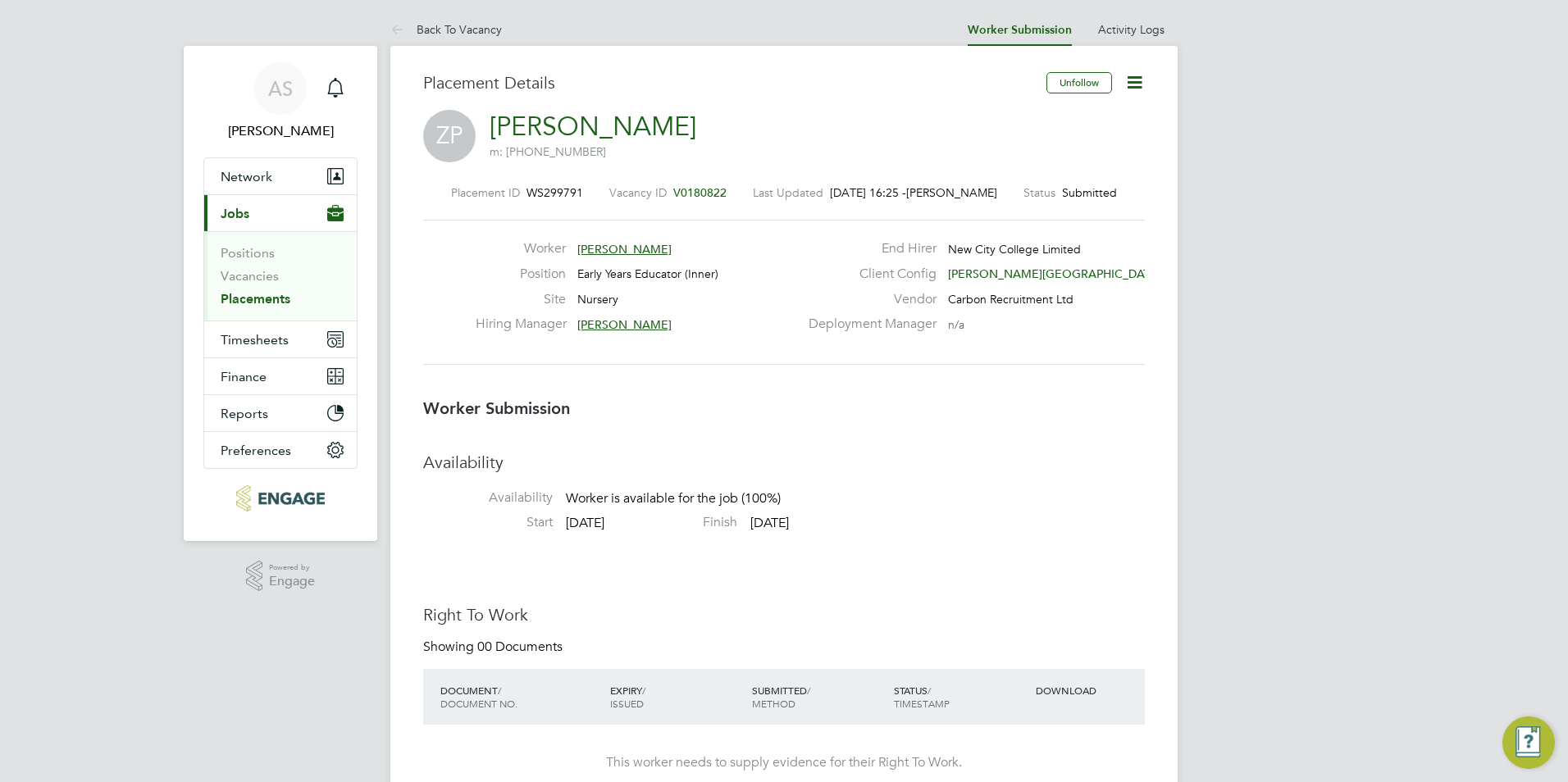
click at [1125, 82] on icon at bounding box center [1135, 83] width 20 height 20
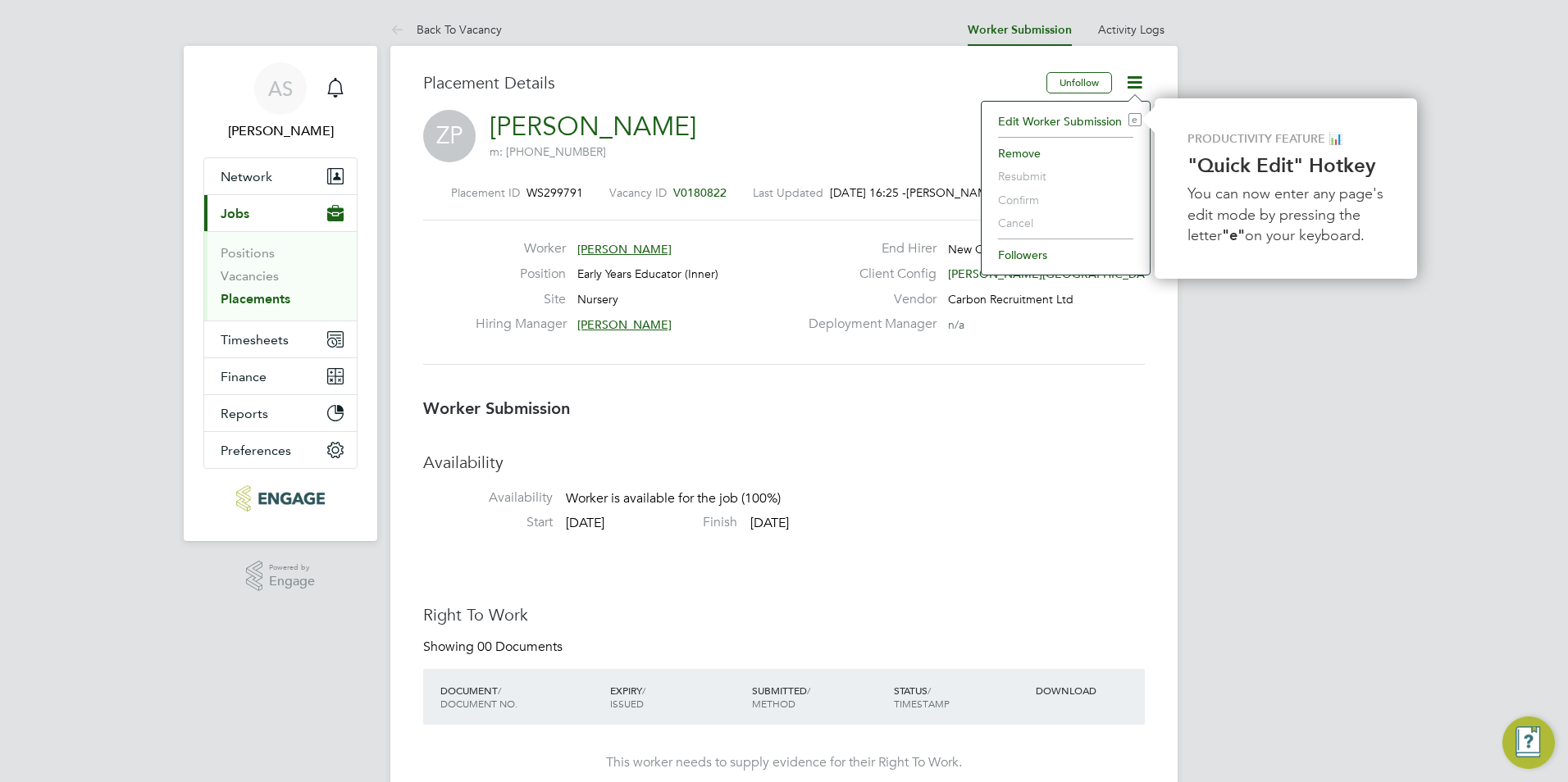
click at [1055, 124] on li "Edit Worker Submission e" at bounding box center [1065, 121] width 151 height 23
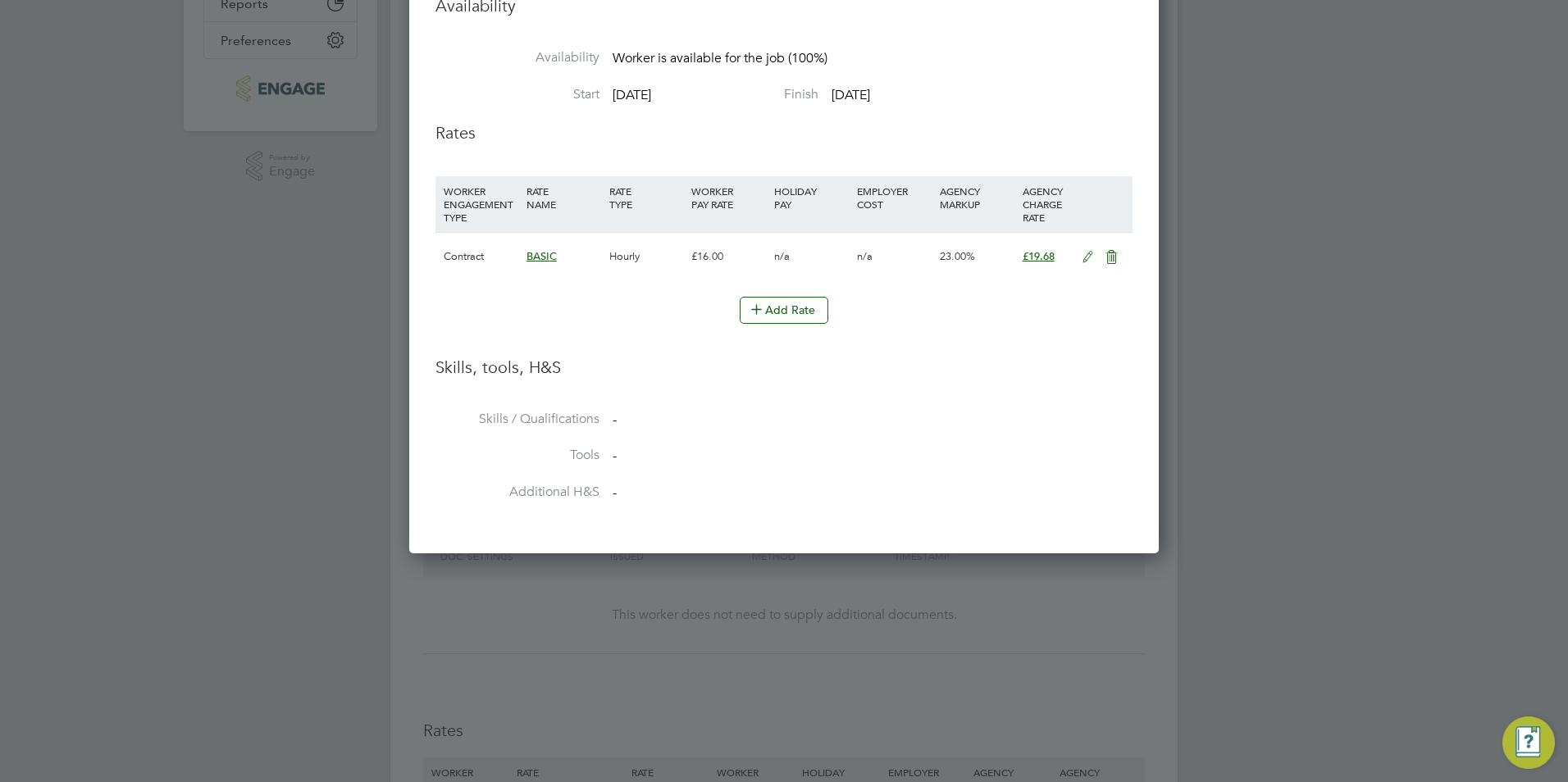
click at [1086, 251] on icon at bounding box center [1088, 257] width 20 height 13
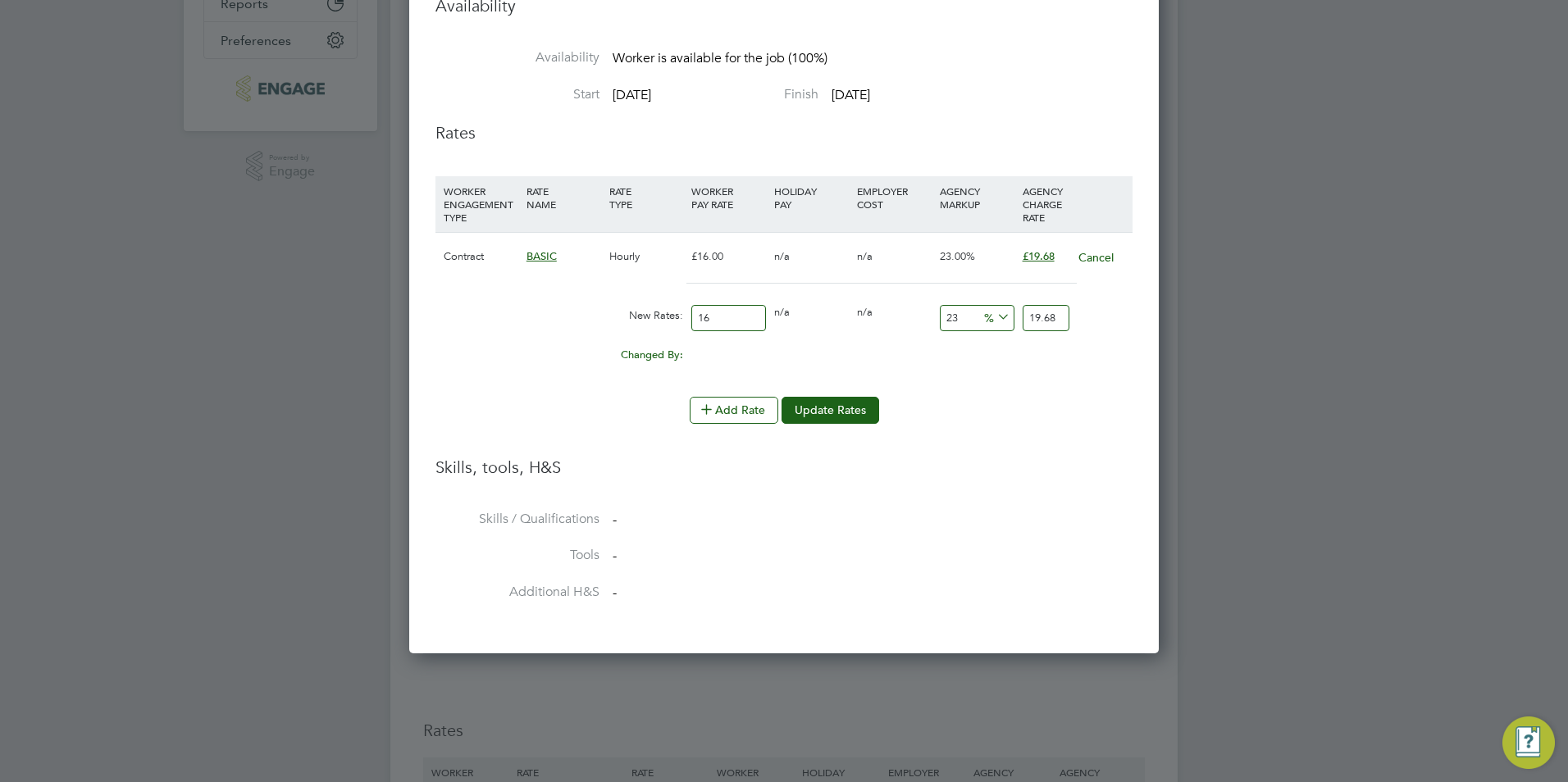
click at [733, 305] on input "16" at bounding box center [728, 318] width 74 height 27
type input "1"
type input "1.23"
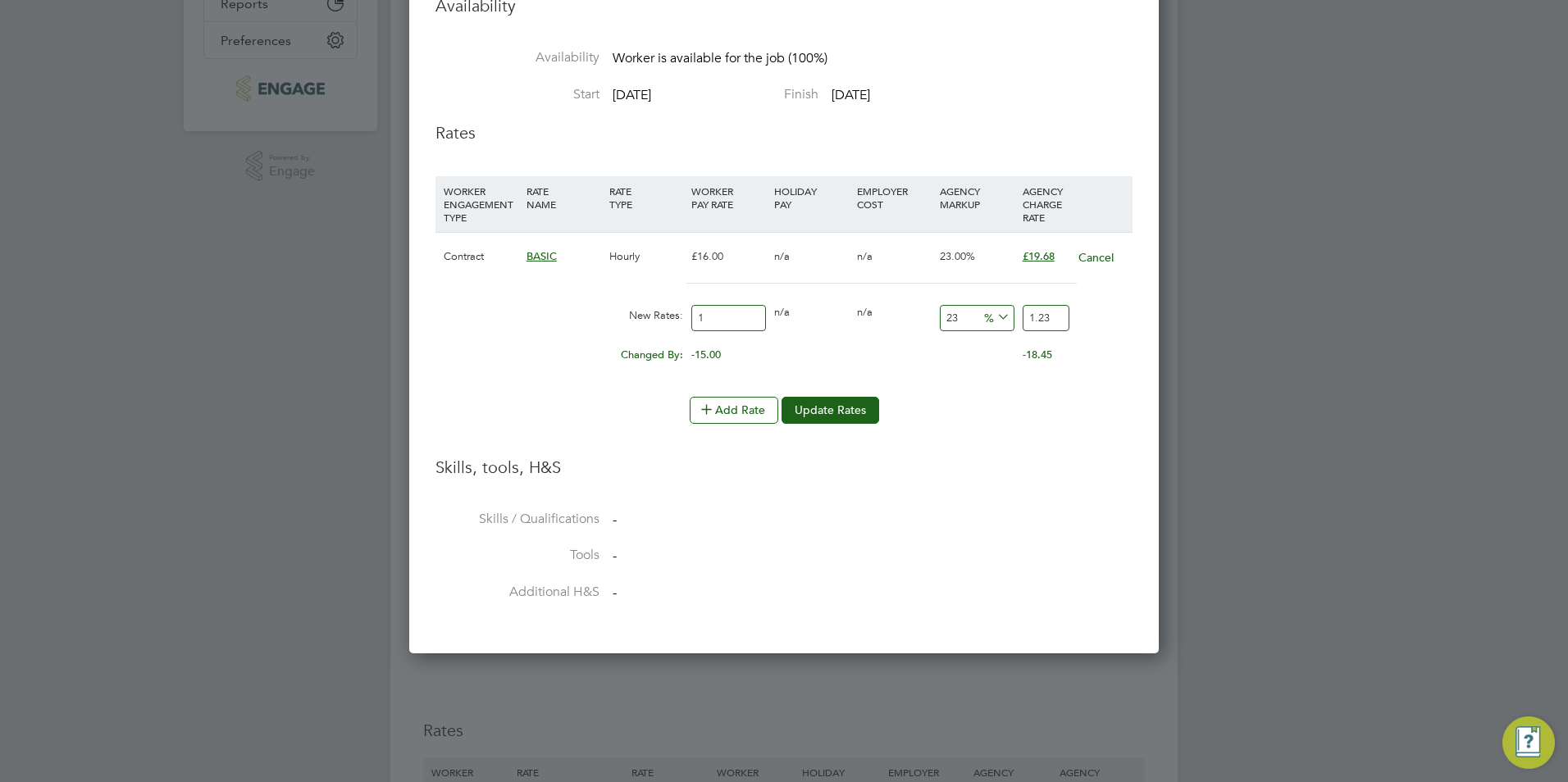
type input "17"
type input "20.91"
type input "1"
type input "1.23"
type input "18"
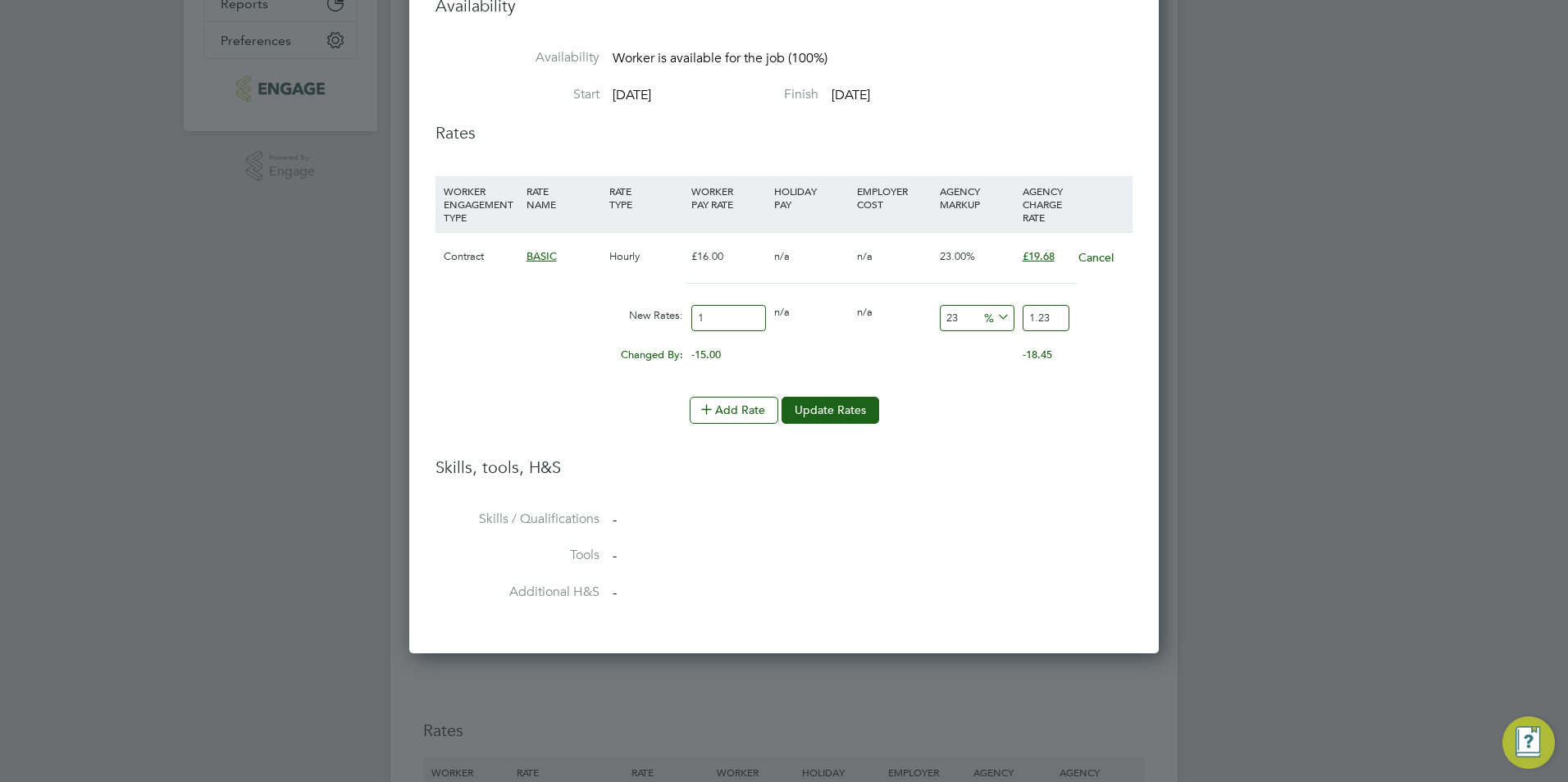
type input "22.14"
type input "18"
click at [831, 397] on button "Update Rates" at bounding box center [830, 410] width 98 height 26
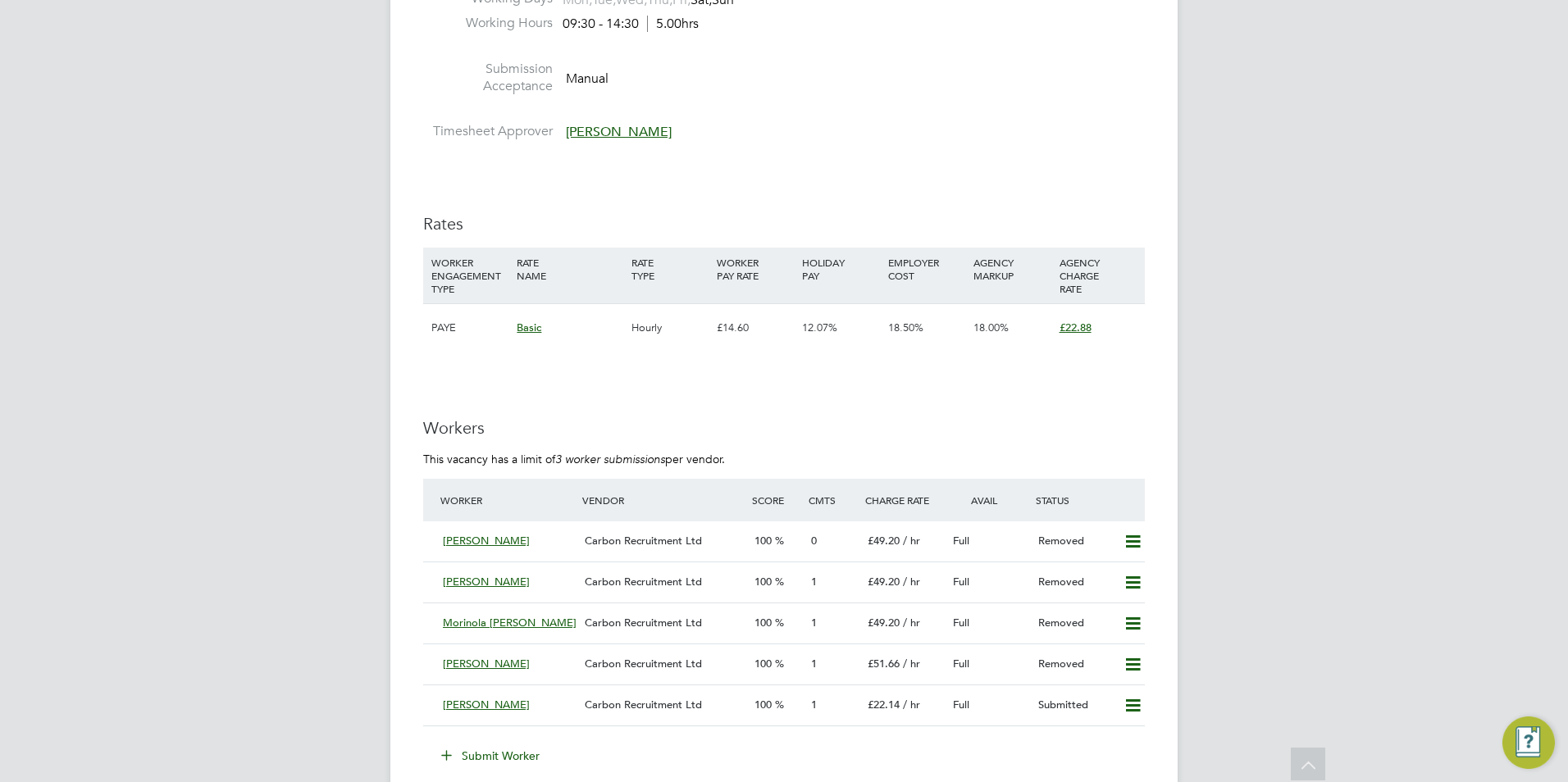
click at [965, 480] on div "Worker Vendor Score Cmts Charge Rate Avail Status" at bounding box center [784, 501] width 722 height 43
click at [602, 697] on div "Carbon Recruitment Ltd" at bounding box center [663, 705] width 170 height 27
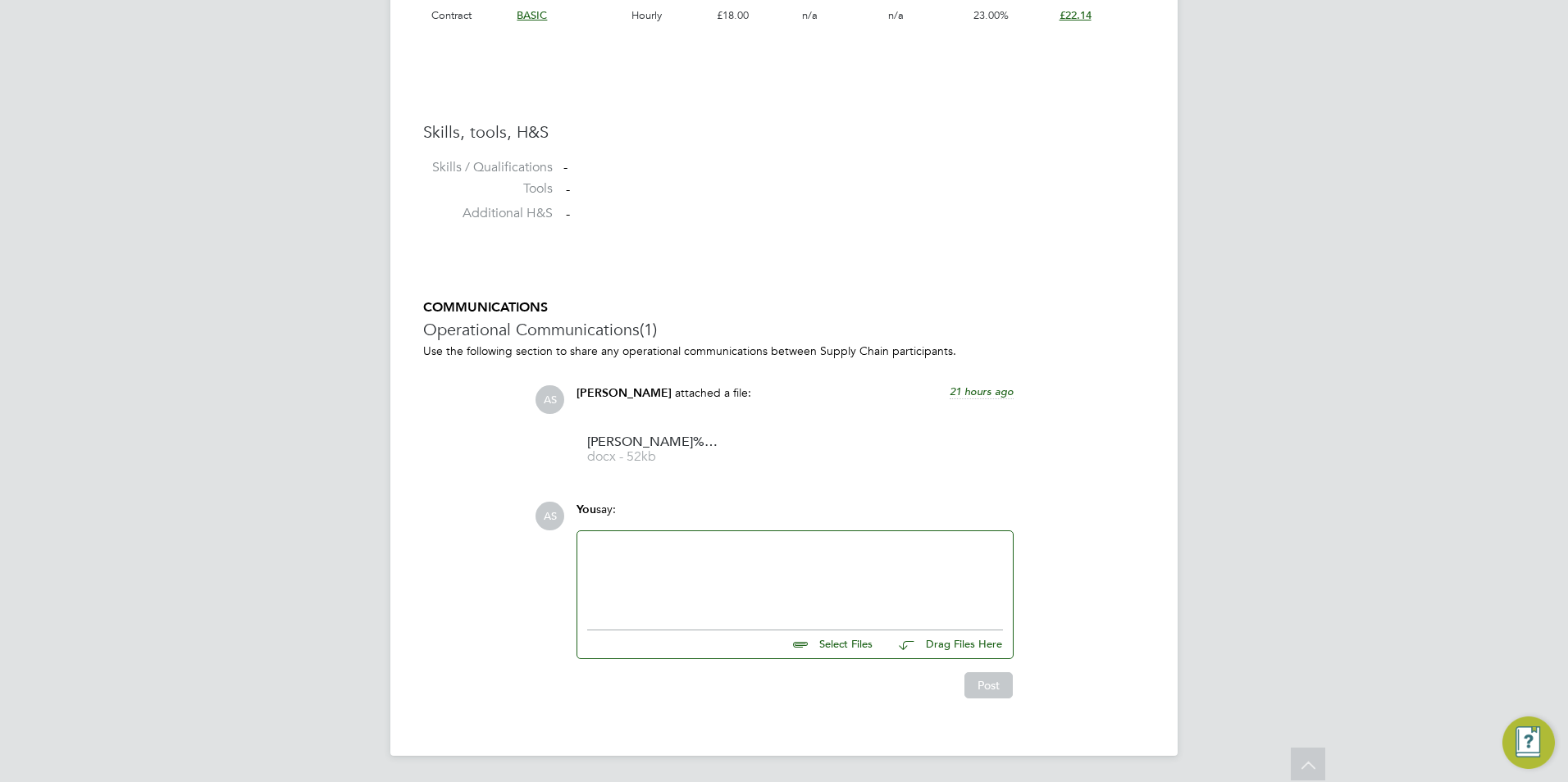
click at [802, 557] on div at bounding box center [795, 577] width 416 height 71
click at [987, 684] on button "Post" at bounding box center [988, 687] width 48 height 26
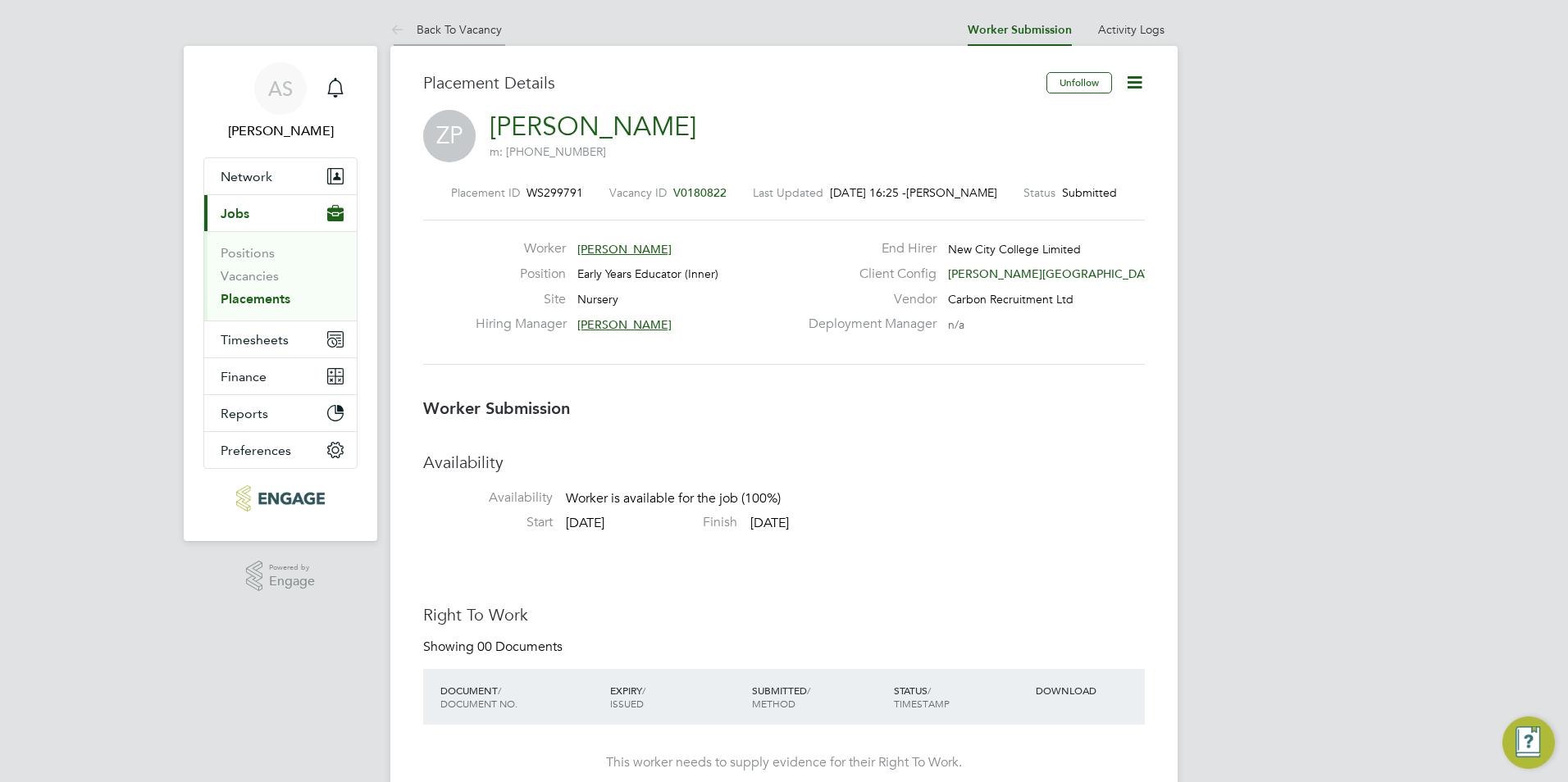
click at [481, 24] on link "Back To Vacancy" at bounding box center [446, 30] width 111 height 15
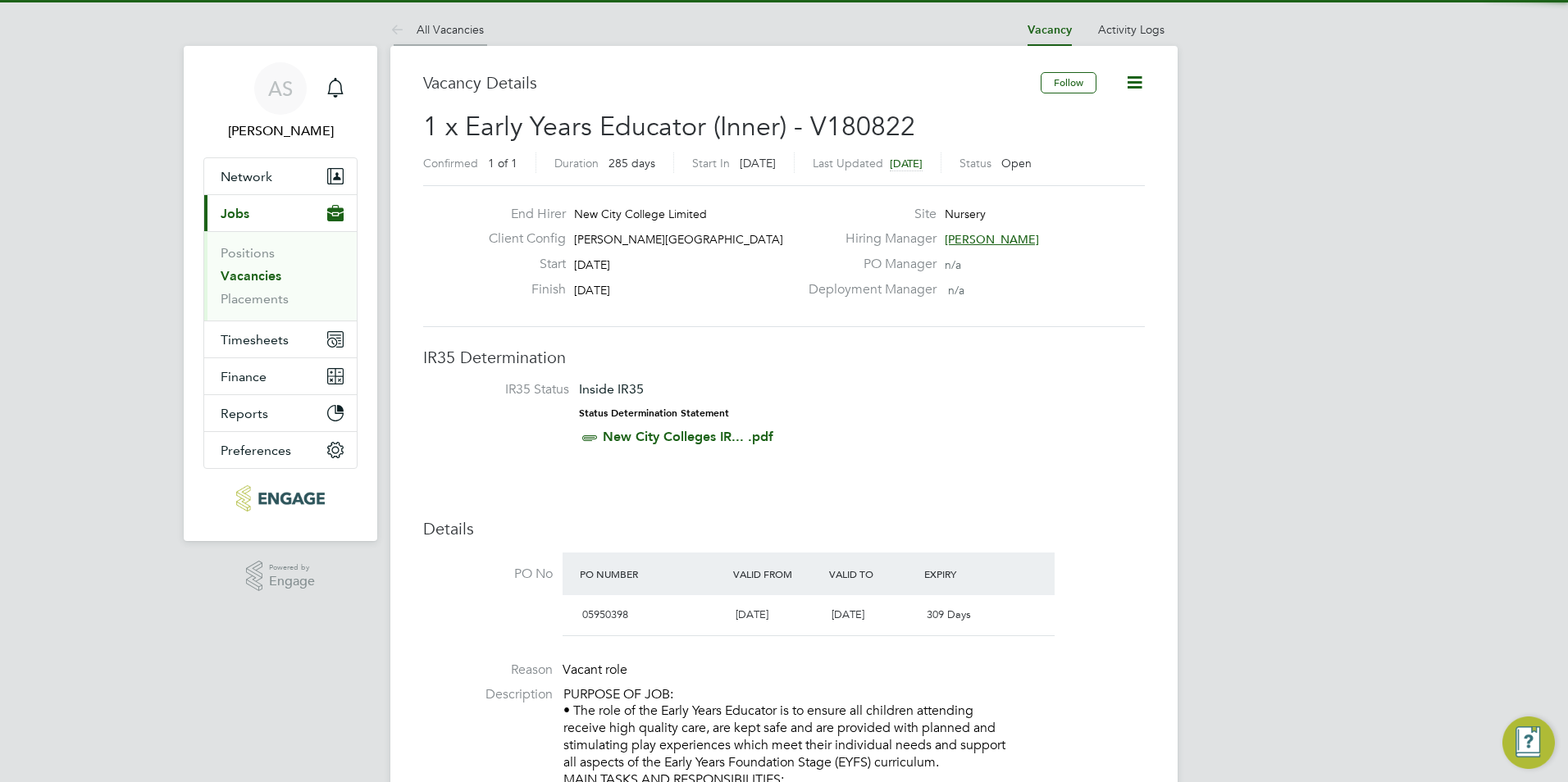
click at [424, 18] on li "All Vacancies" at bounding box center [437, 29] width 94 height 33
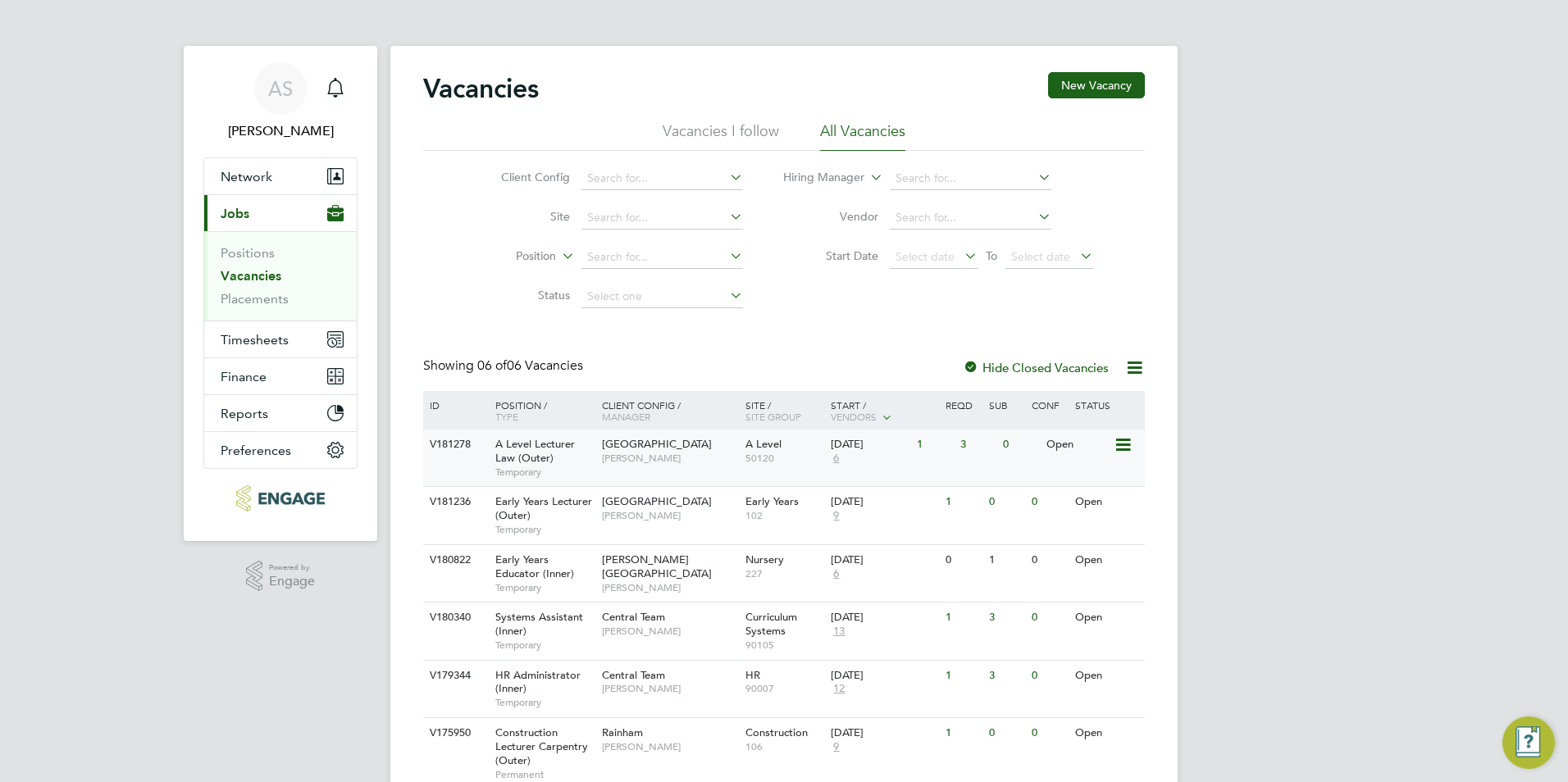
click at [731, 465] on span "[PERSON_NAME]" at bounding box center [670, 459] width 136 height 13
